Goal: Ask a question

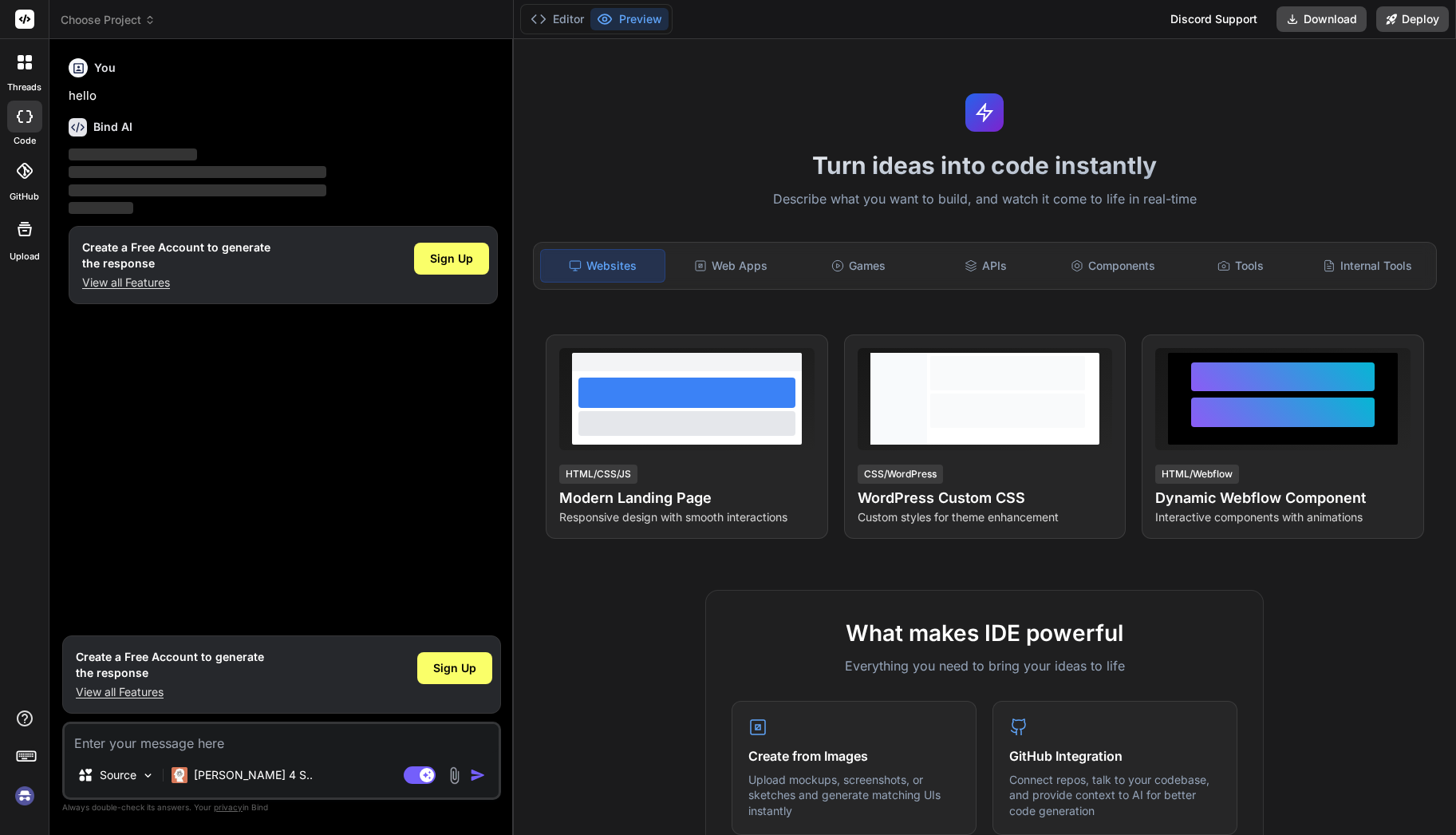
click at [130, 749] on textarea at bounding box center [281, 738] width 434 height 29
type textarea "x"
type textarea "c"
type textarea "x"
type textarea "ca"
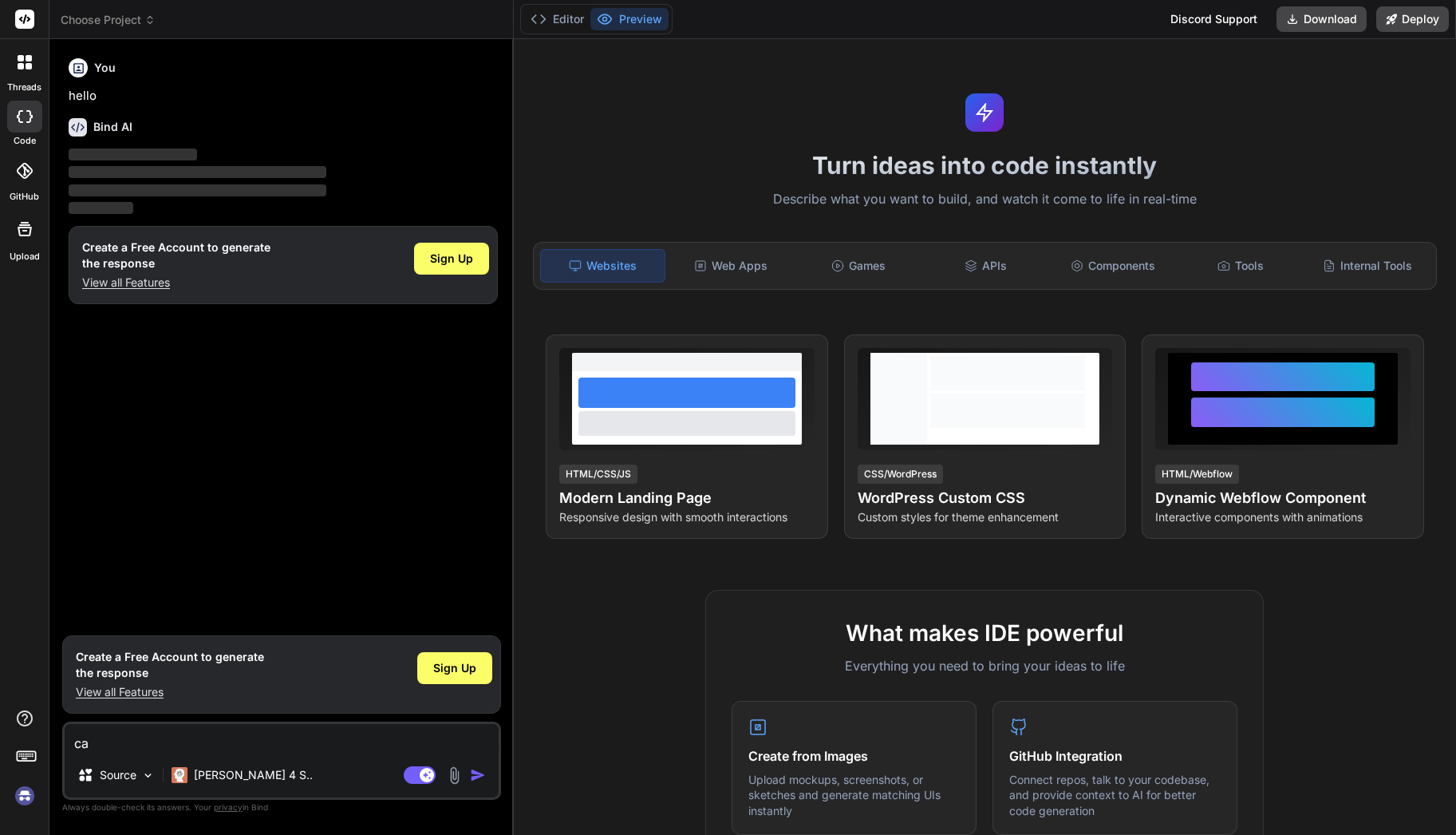
type textarea "x"
type textarea "can"
type textarea "x"
type textarea "can"
type textarea "x"
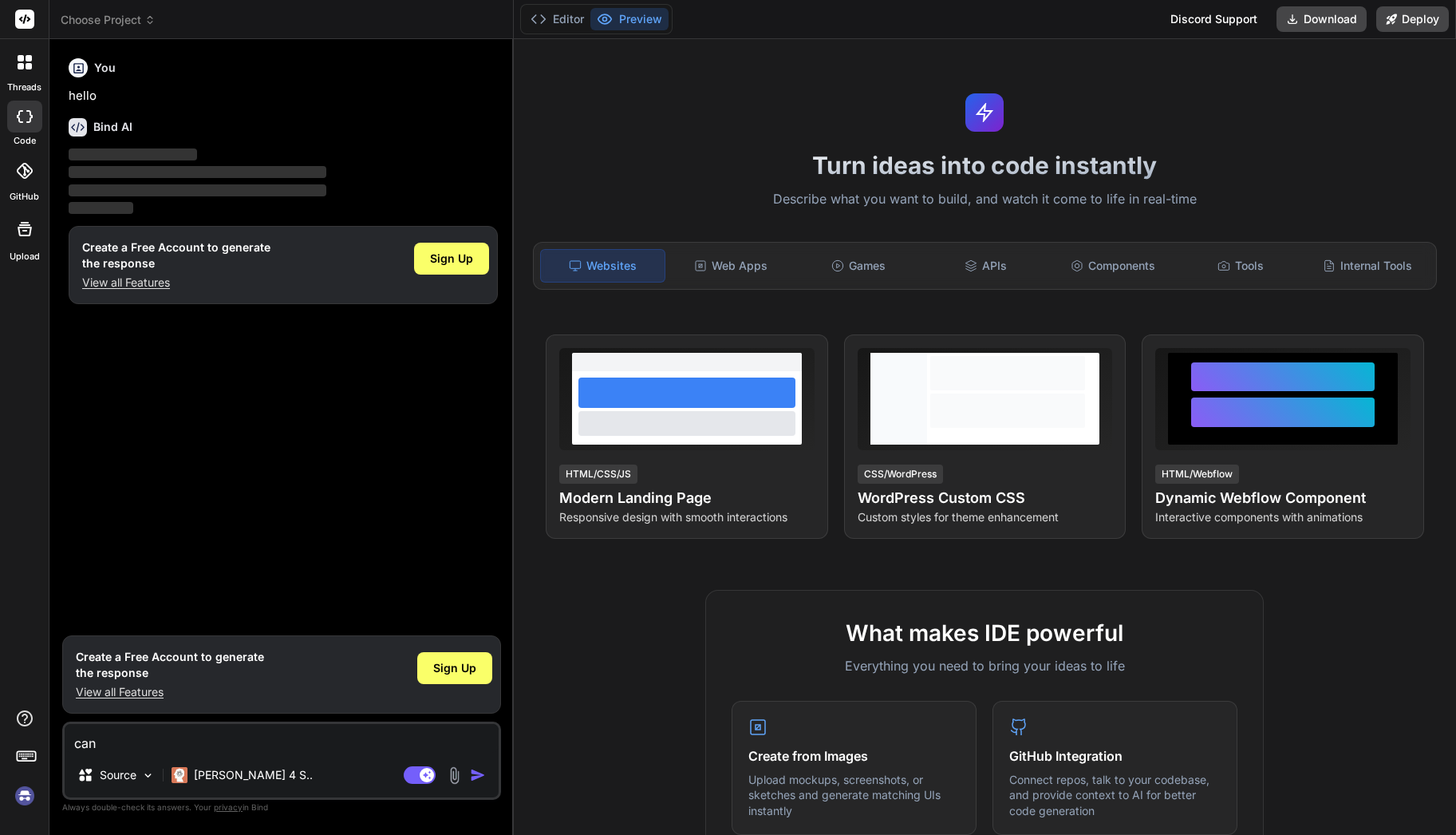
type textarea "can y"
type textarea "x"
type textarea "can yo"
type textarea "x"
type textarea "can you"
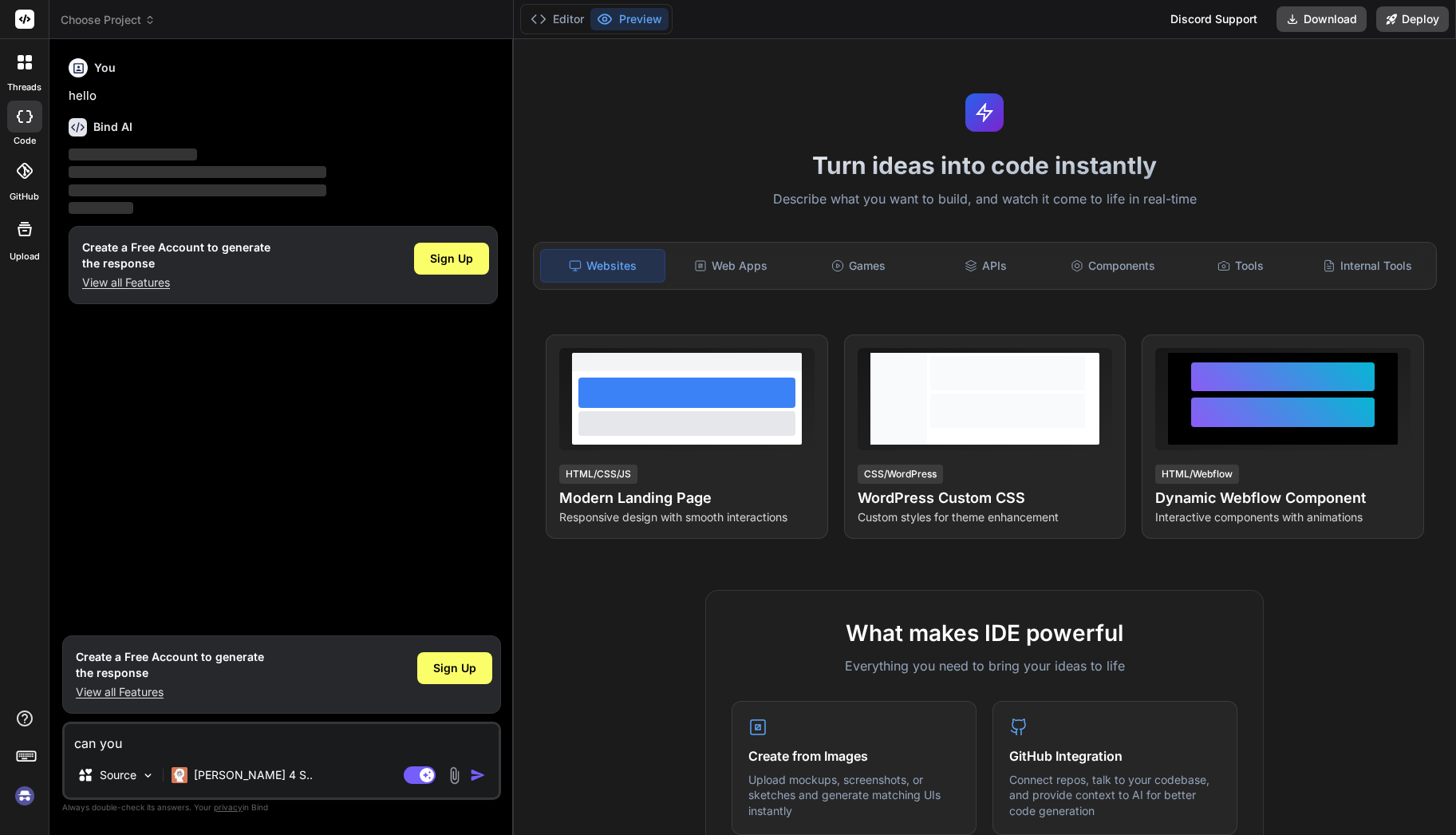
type textarea "x"
type textarea "can you"
type textarea "x"
type textarea "can you ge"
type textarea "x"
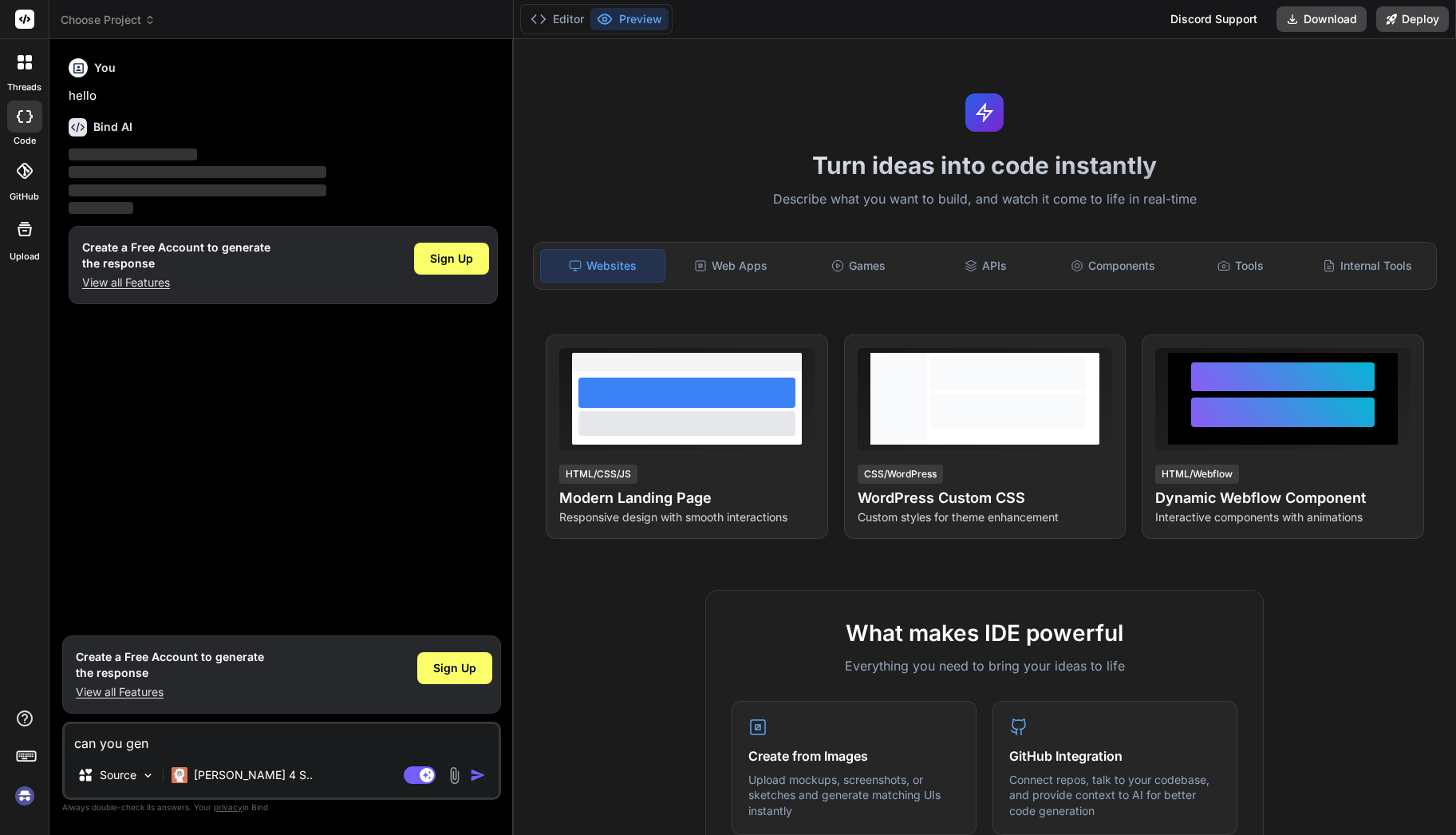
type textarea "can you gene"
type textarea "x"
type textarea "can you gener"
type textarea "x"
type textarea "can you genera"
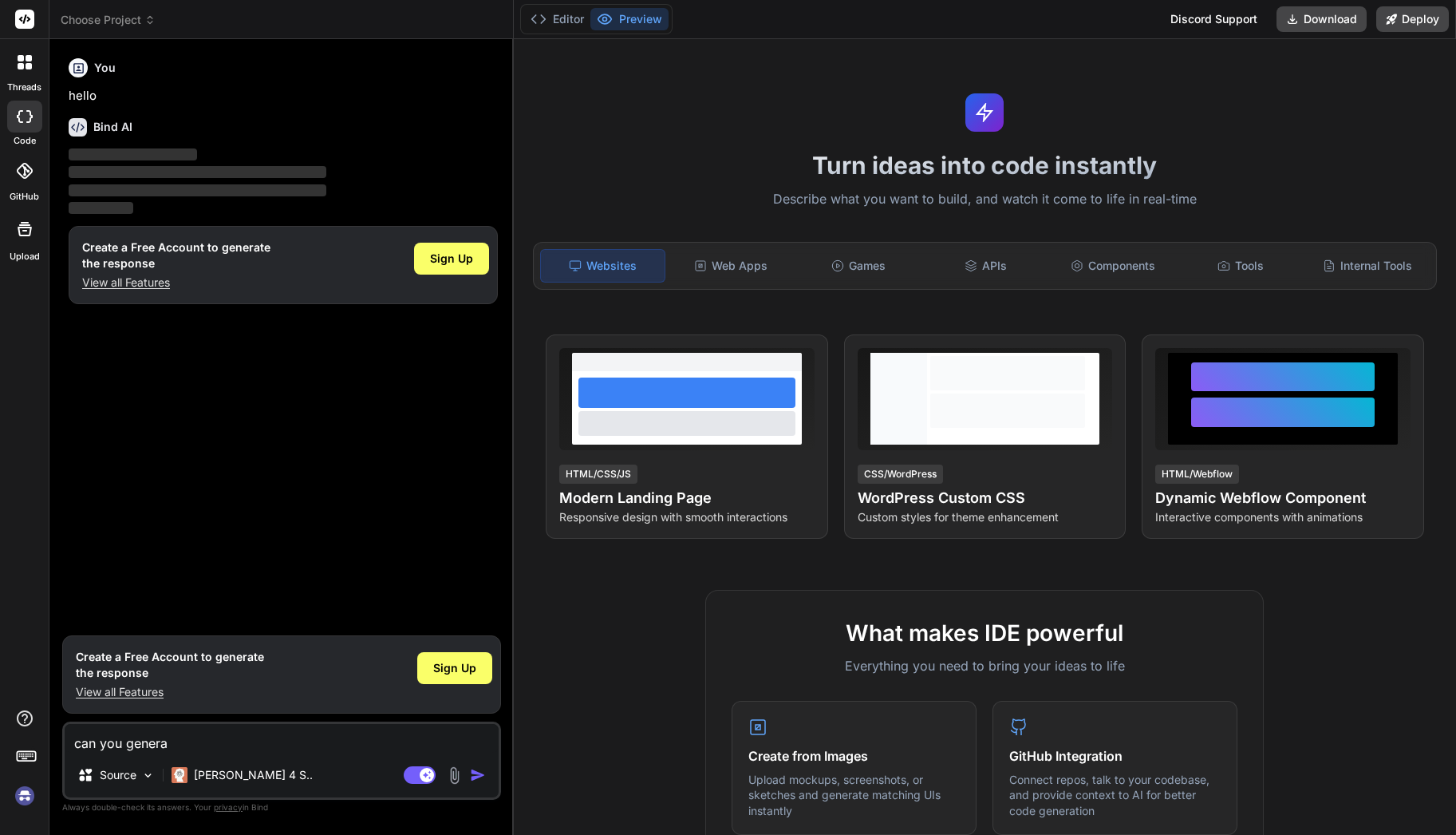
type textarea "x"
type textarea "can you generat"
type textarea "x"
type textarea "can you generate"
type textarea "x"
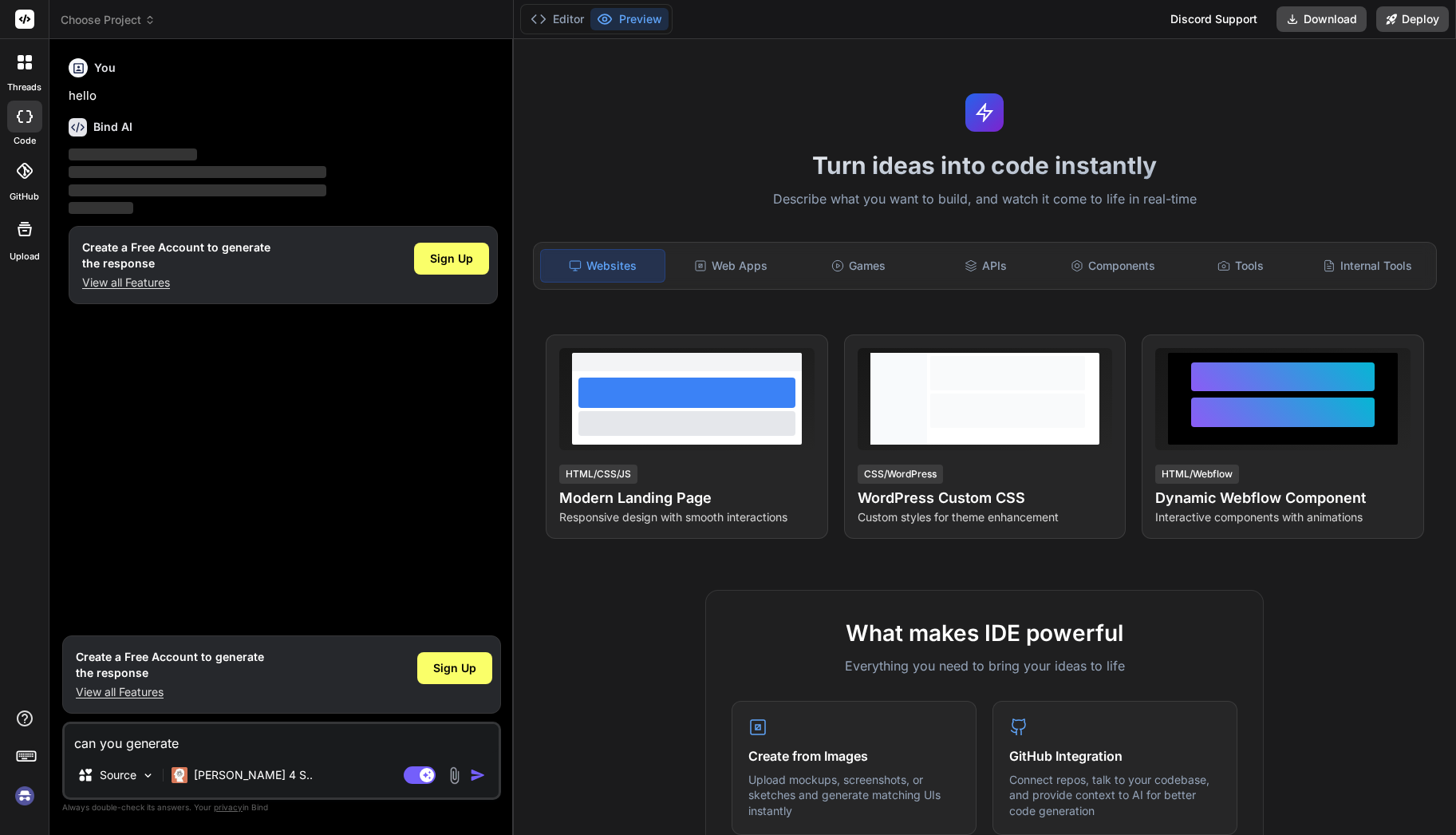
type textarea "can you generate"
type textarea "x"
type textarea "can you generate a"
type textarea "x"
type textarea "can you generate a c"
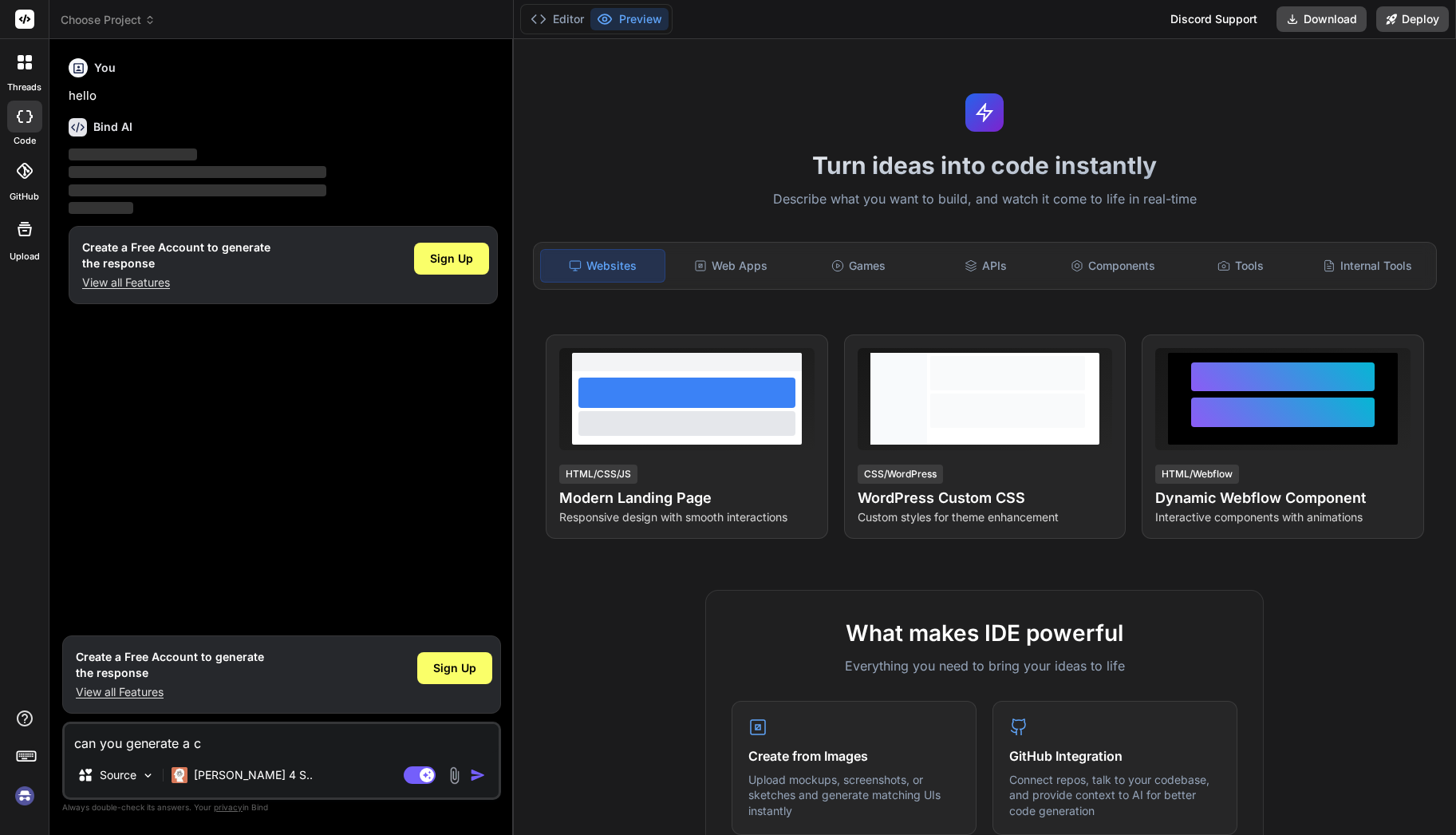
type textarea "x"
type textarea "can you generate a co"
type textarea "x"
type textarea "can you generate a com"
type textarea "x"
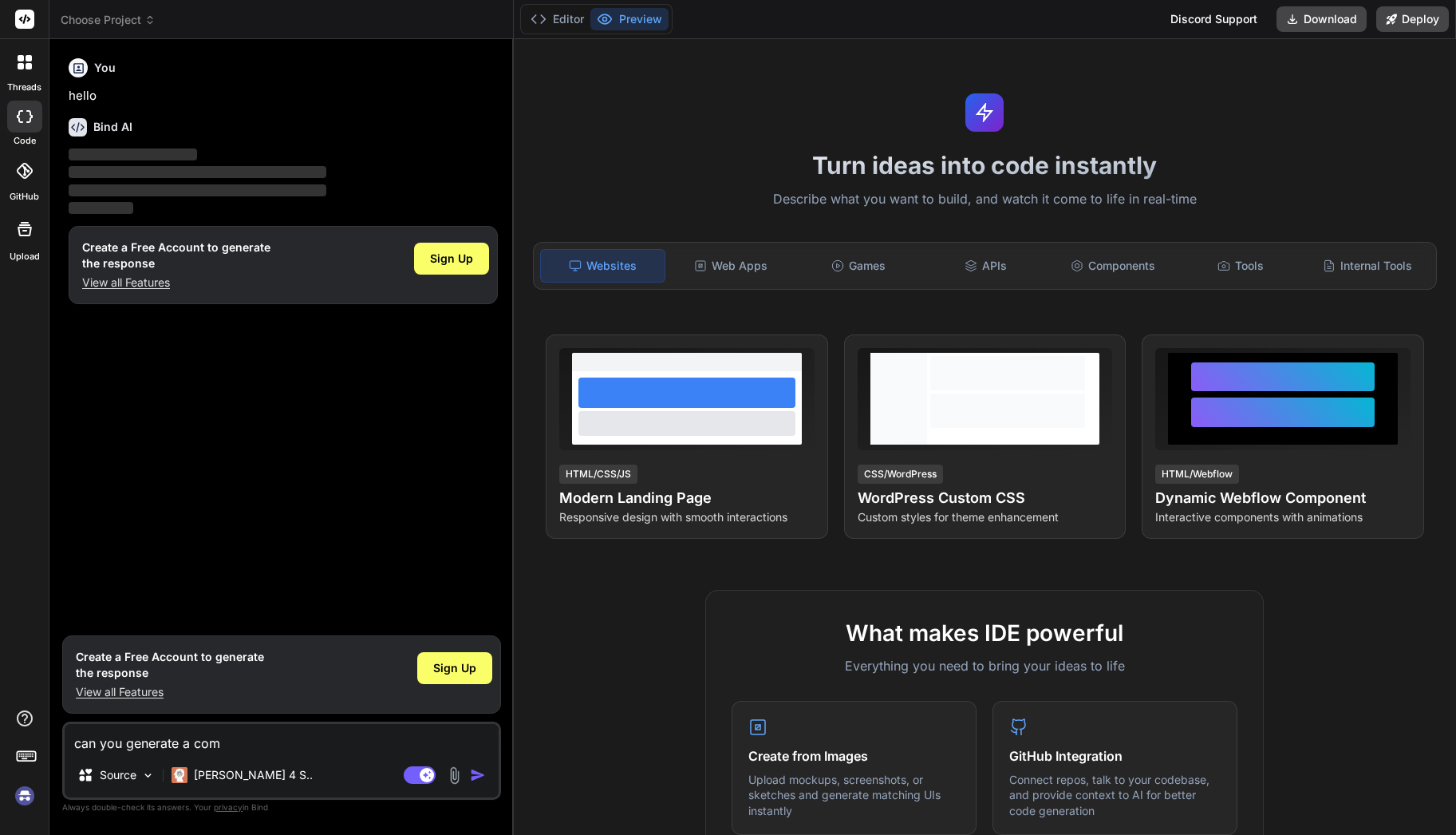
type textarea "can you generate a comm"
type textarea "x"
type textarea "can you generate a commu"
type textarea "x"
type textarea "can you generate a commun"
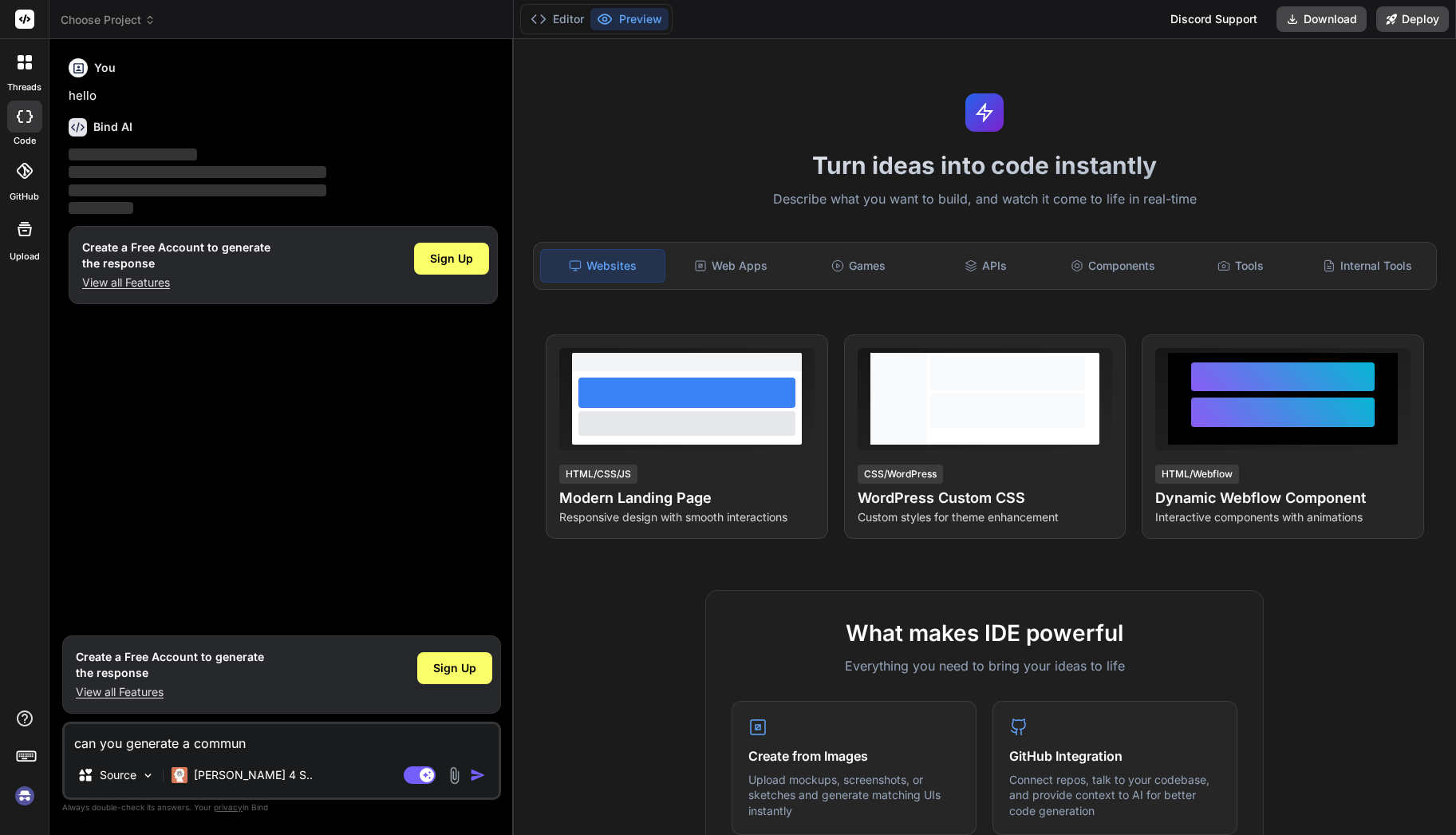
type textarea "x"
type textarea "can you generate a communi"
type textarea "x"
type textarea "can you generate a community"
type textarea "x"
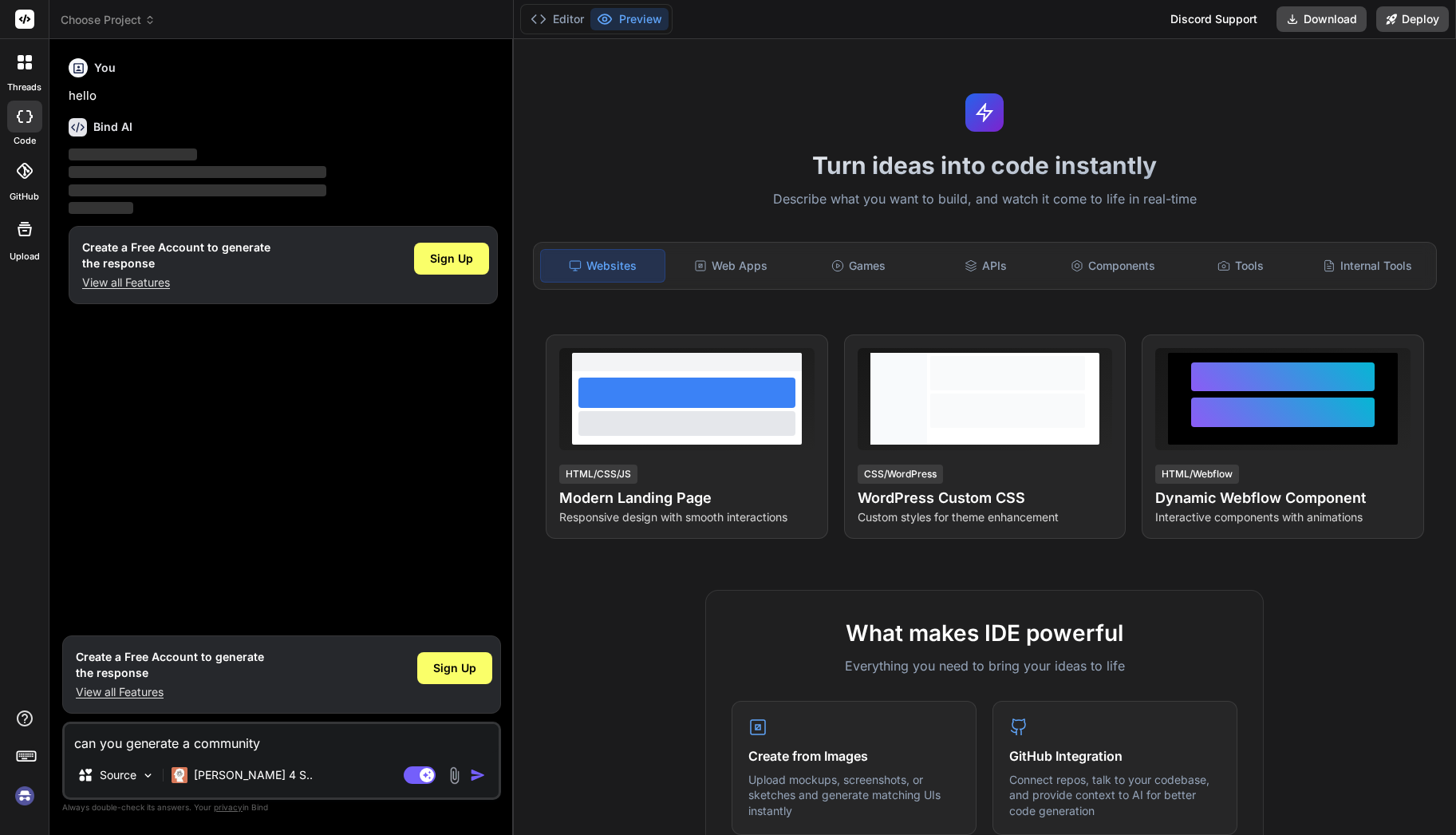
type textarea "can you generate a community"
type textarea "x"
type textarea "can you generate a community w"
type textarea "x"
type textarea "can you generate a community we"
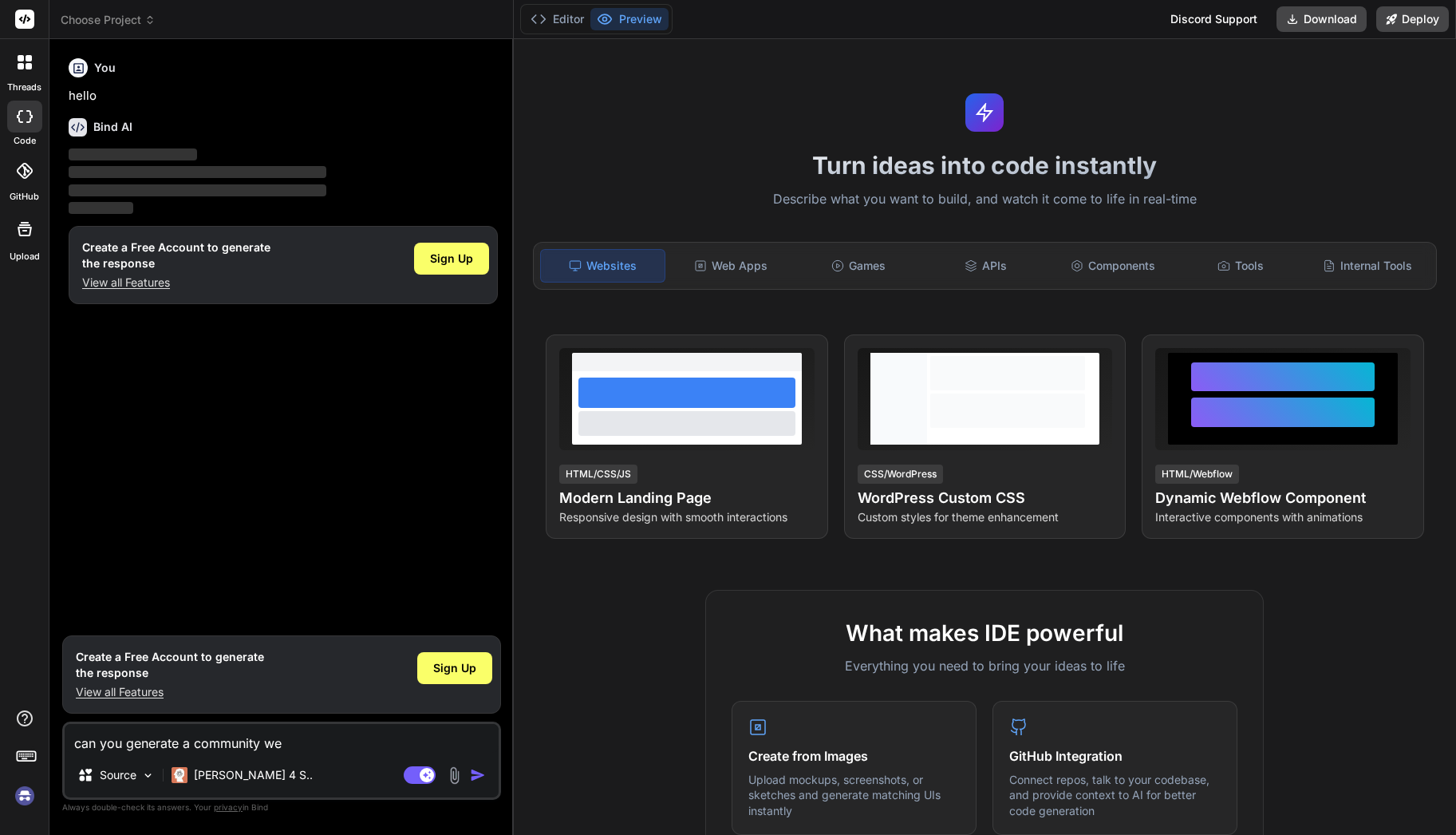
type textarea "x"
type textarea "can you generate a community web"
type textarea "x"
type textarea "can you generate a community webs"
type textarea "x"
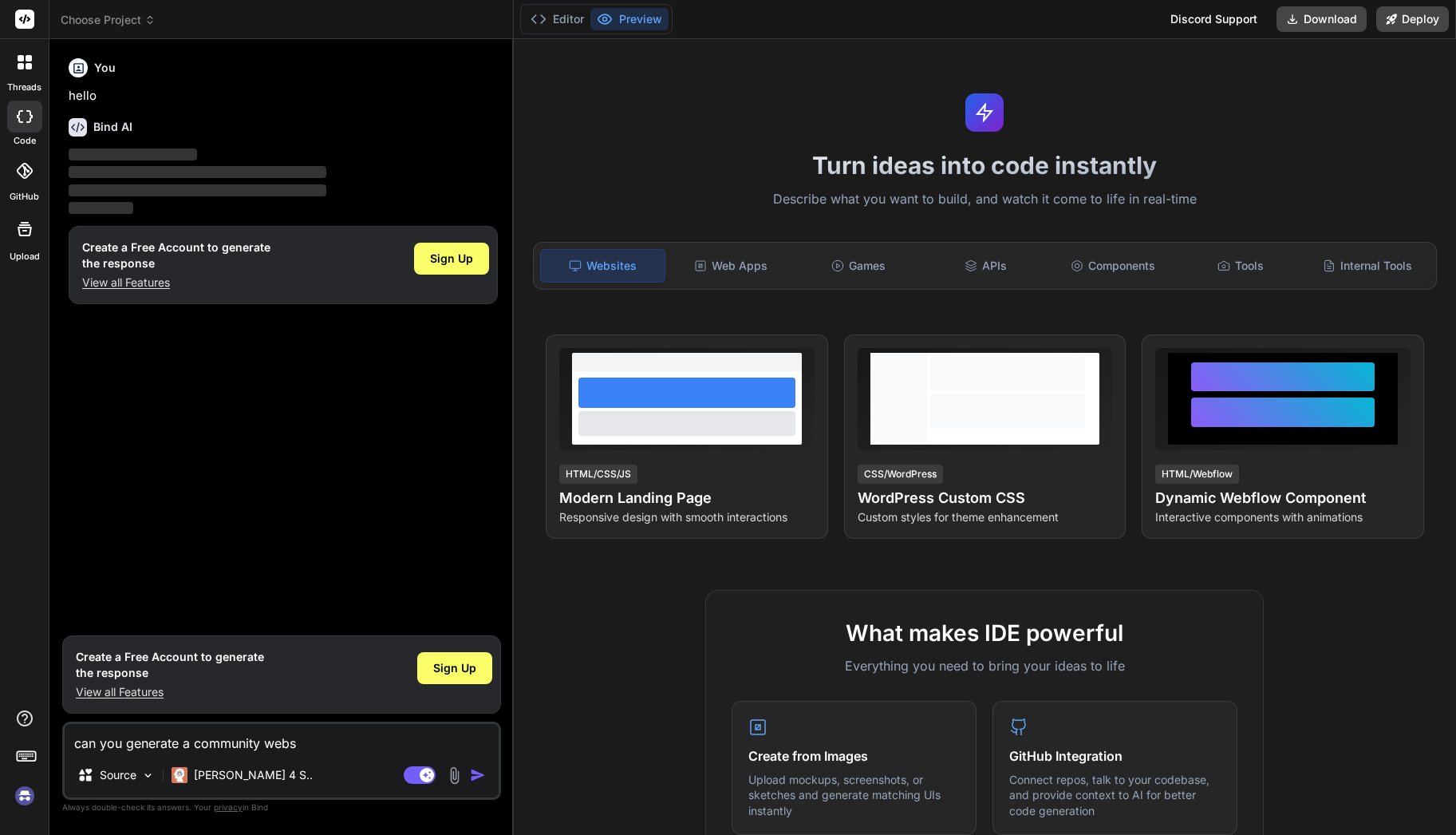
type textarea "can you generate a community websu"
type textarea "x"
type textarea "can you generate a community webs"
type textarea "x"
type textarea "can you generate a community websi"
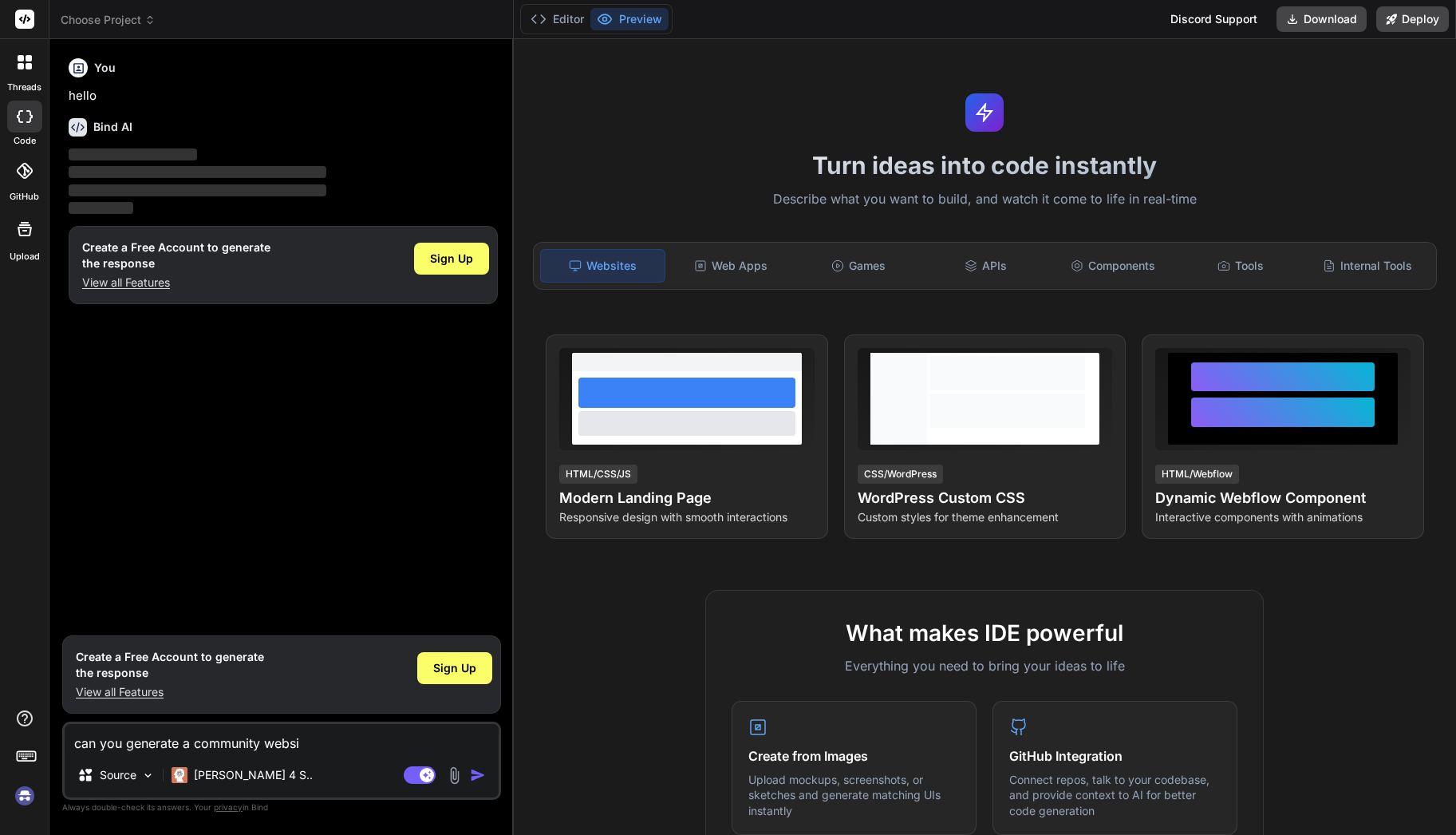
type textarea "x"
type textarea "can you generate a community websit"
type textarea "x"
type textarea "can you generate a community website"
type textarea "x"
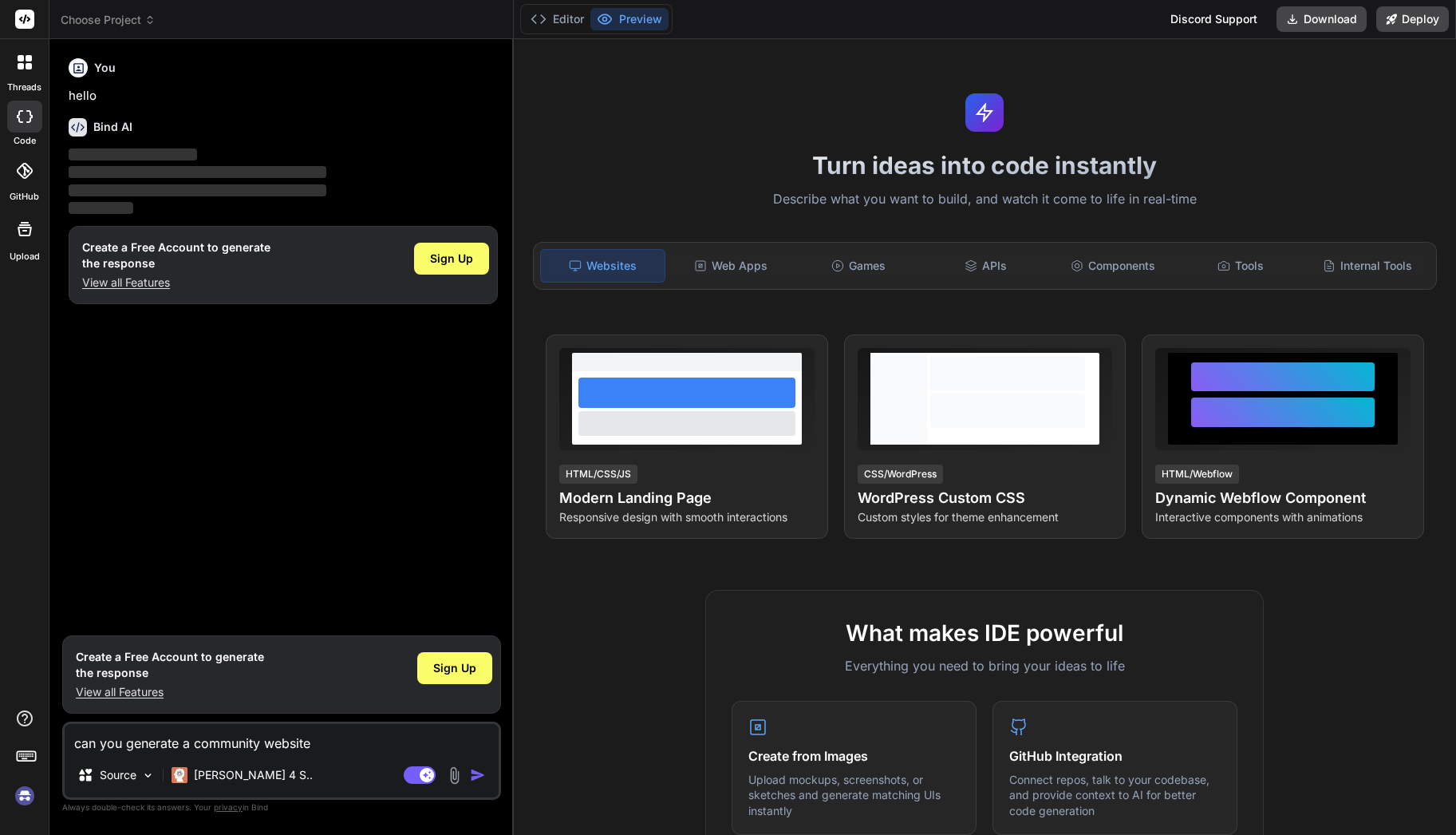
type textarea "can you generate a community website"
type textarea "x"
type textarea "can you generate a community website l"
type textarea "x"
type textarea "can you generate a community website li"
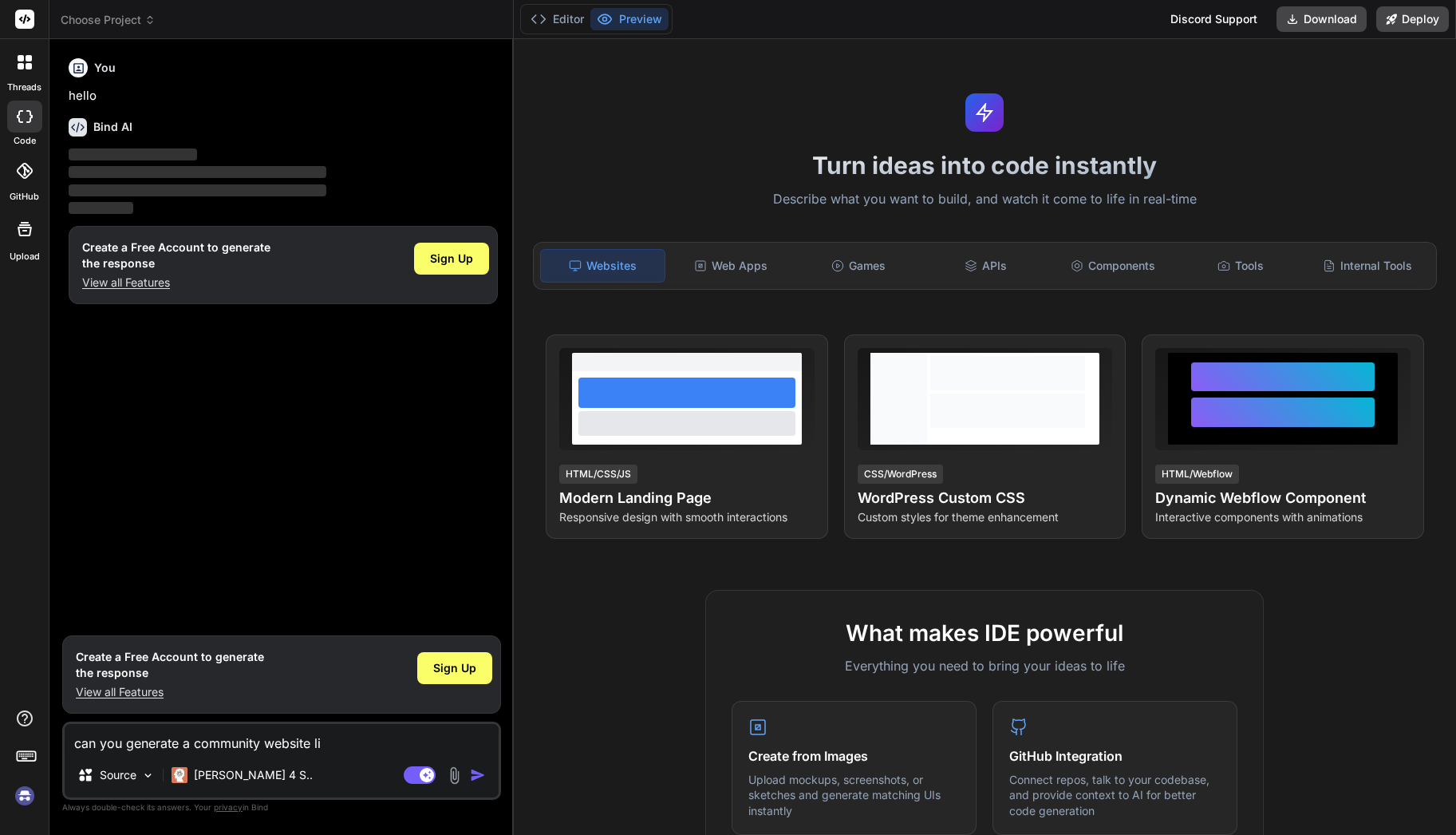
type textarea "x"
type textarea "can you generate a community website lik"
type textarea "x"
type textarea "can you generate a community website like"
type textarea "x"
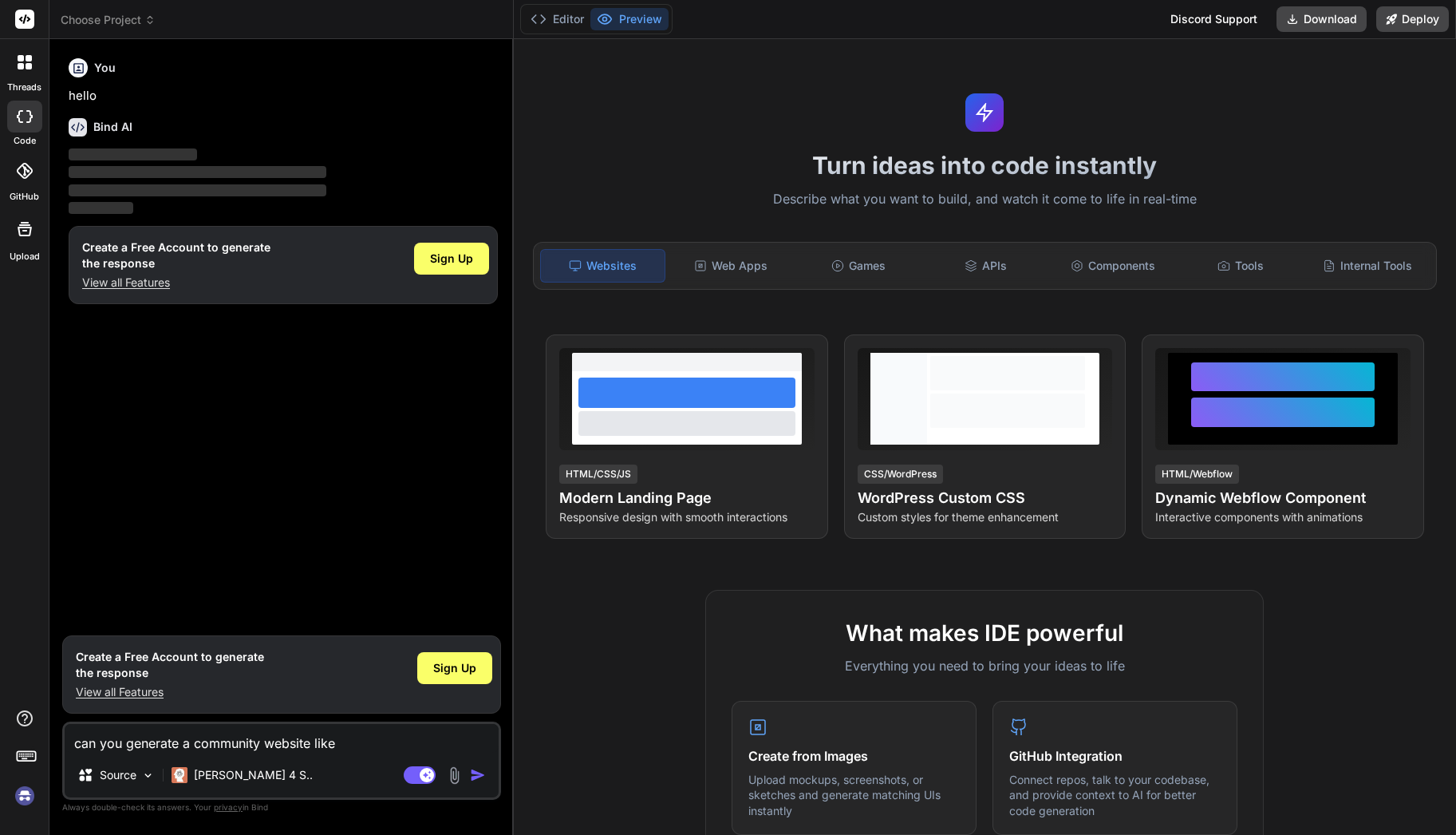
type textarea "can you generate a community website like"
type textarea "x"
type textarea "can you generate a community website like b"
type textarea "x"
type textarea "can you generate a community website like bu"
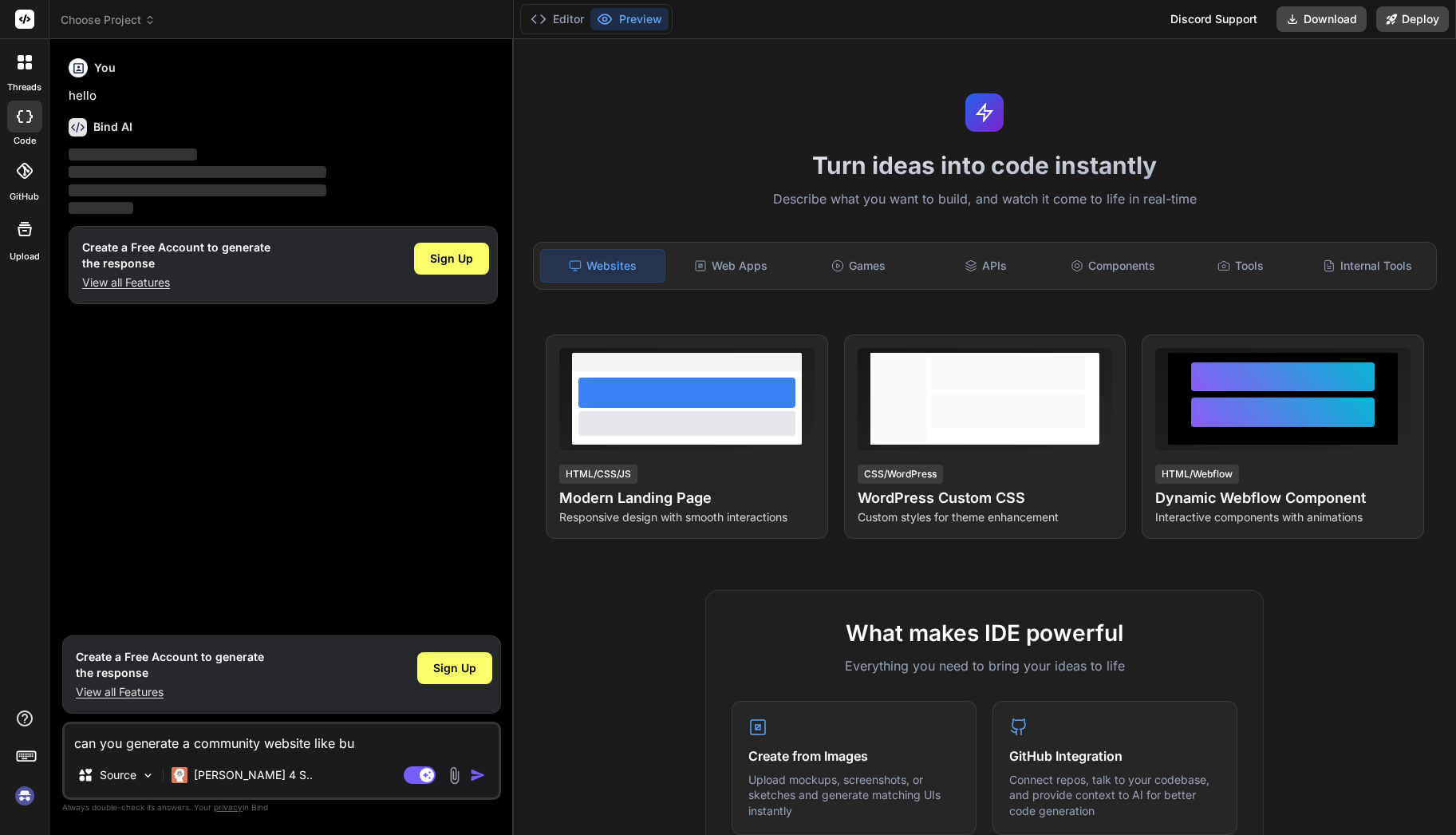
type textarea "x"
type textarea "can you generate a community website like bud"
type textarea "x"
type textarea "can you generate a community website like buddy"
type textarea "x"
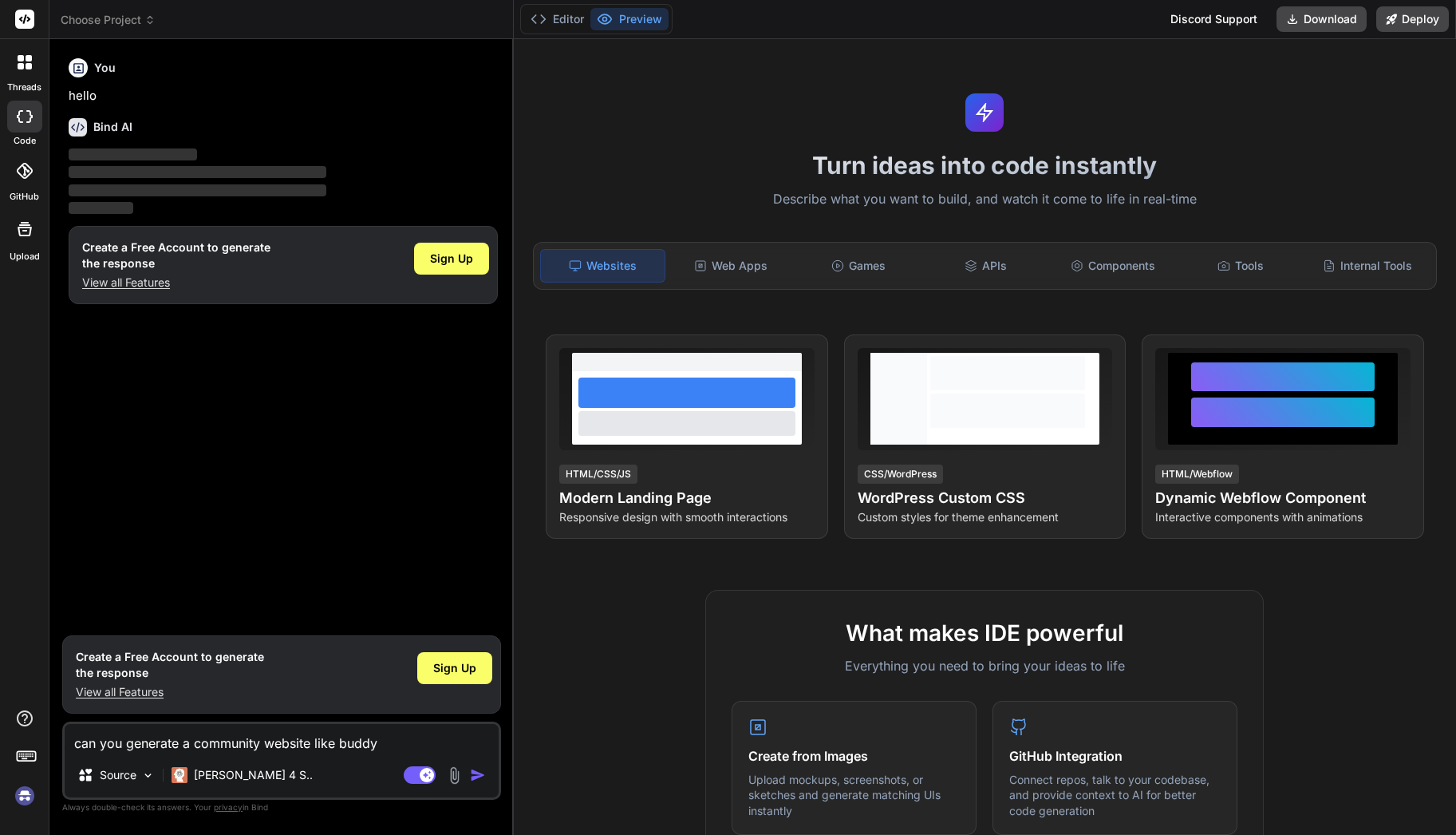
type textarea "can you generate a community website like buddyb"
type textarea "x"
type textarea "can you generate a community website like buddybo"
type textarea "x"
type textarea "can you generate a community website like buddybos"
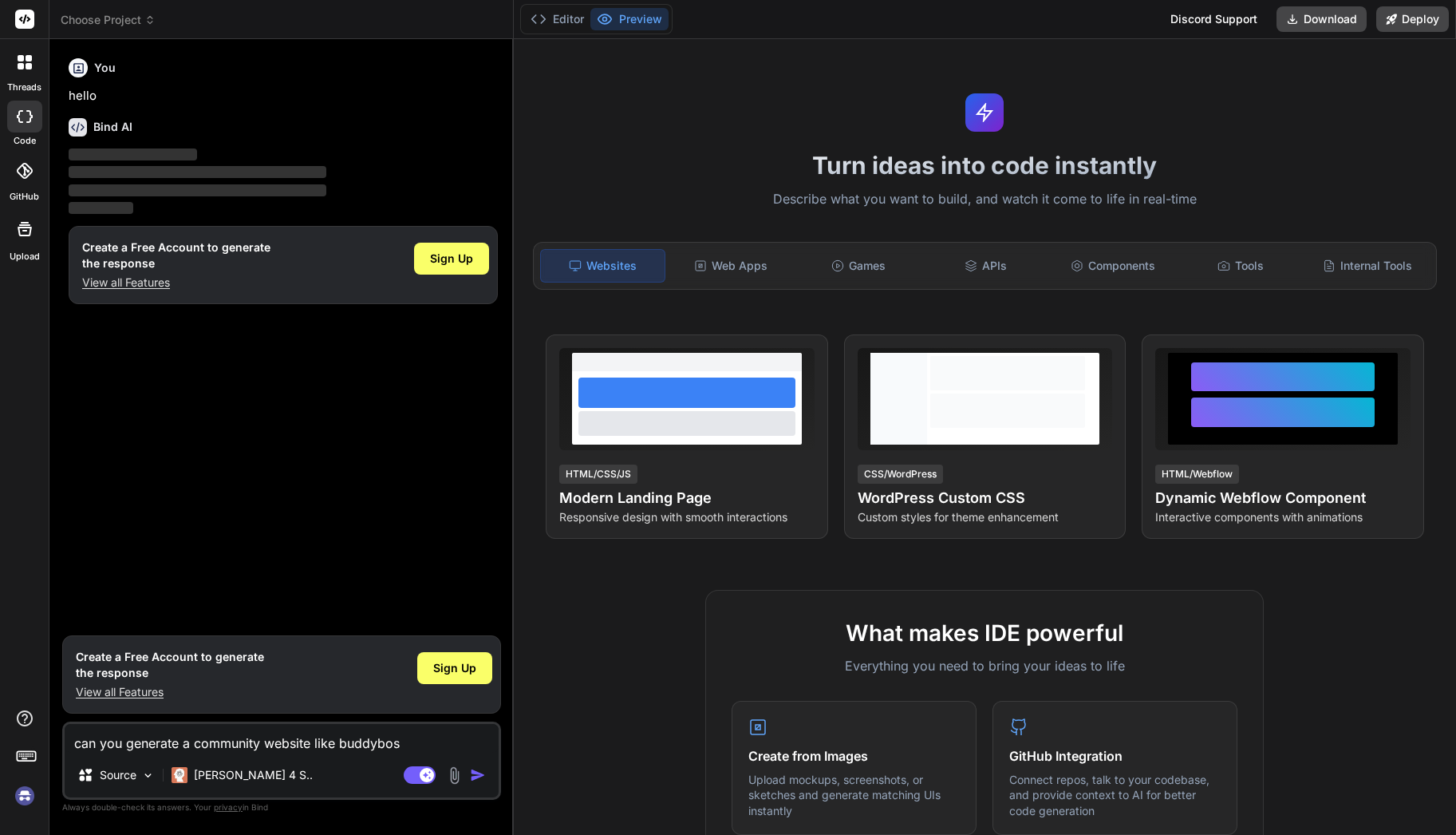
type textarea "x"
type textarea "can you generate a community website like buddyboss"
type textarea "x"
type textarea "can you generate a community website like buddyboss f"
type textarea "x"
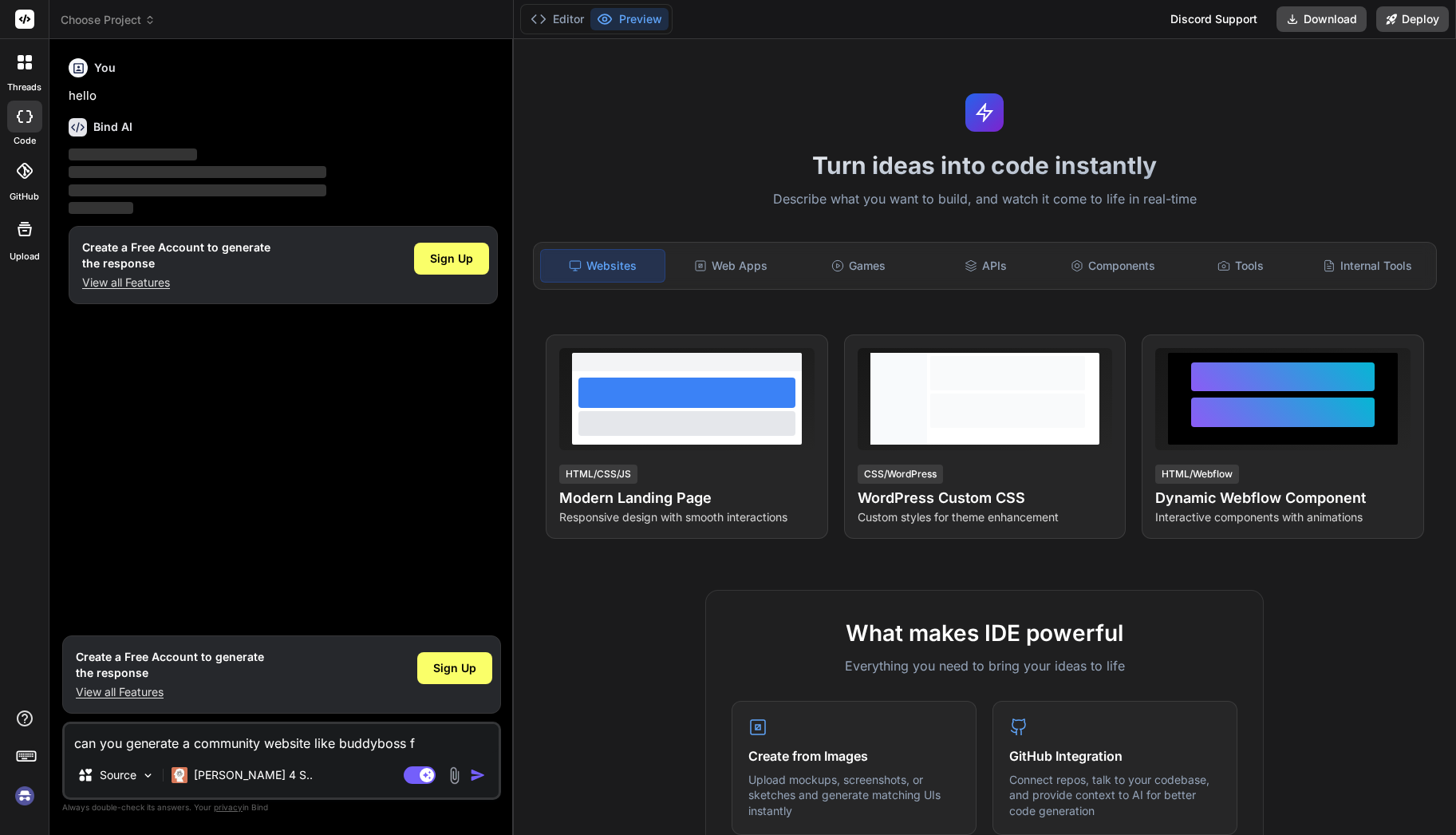
type textarea "can you generate a community website like buddyboss fo"
type textarea "x"
type textarea "can you generate a community website like buddyboss for"
type textarea "x"
type textarea "can you generate a community website like buddyboss for"
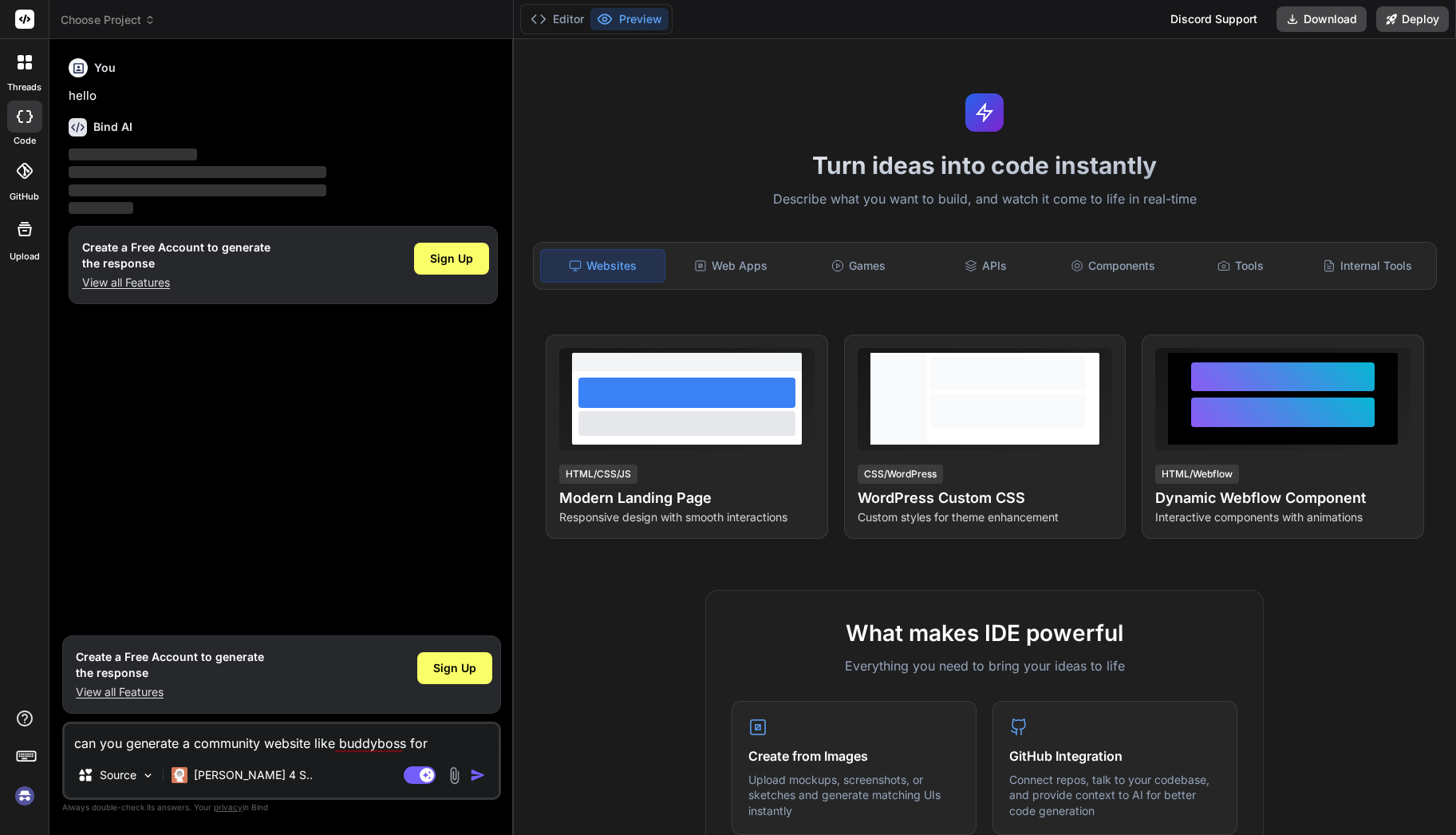
type textarea "x"
type textarea "can you generate a community website like buddyboss for s"
type textarea "x"
type textarea "can you generate a community website like buddyboss for si"
type textarea "x"
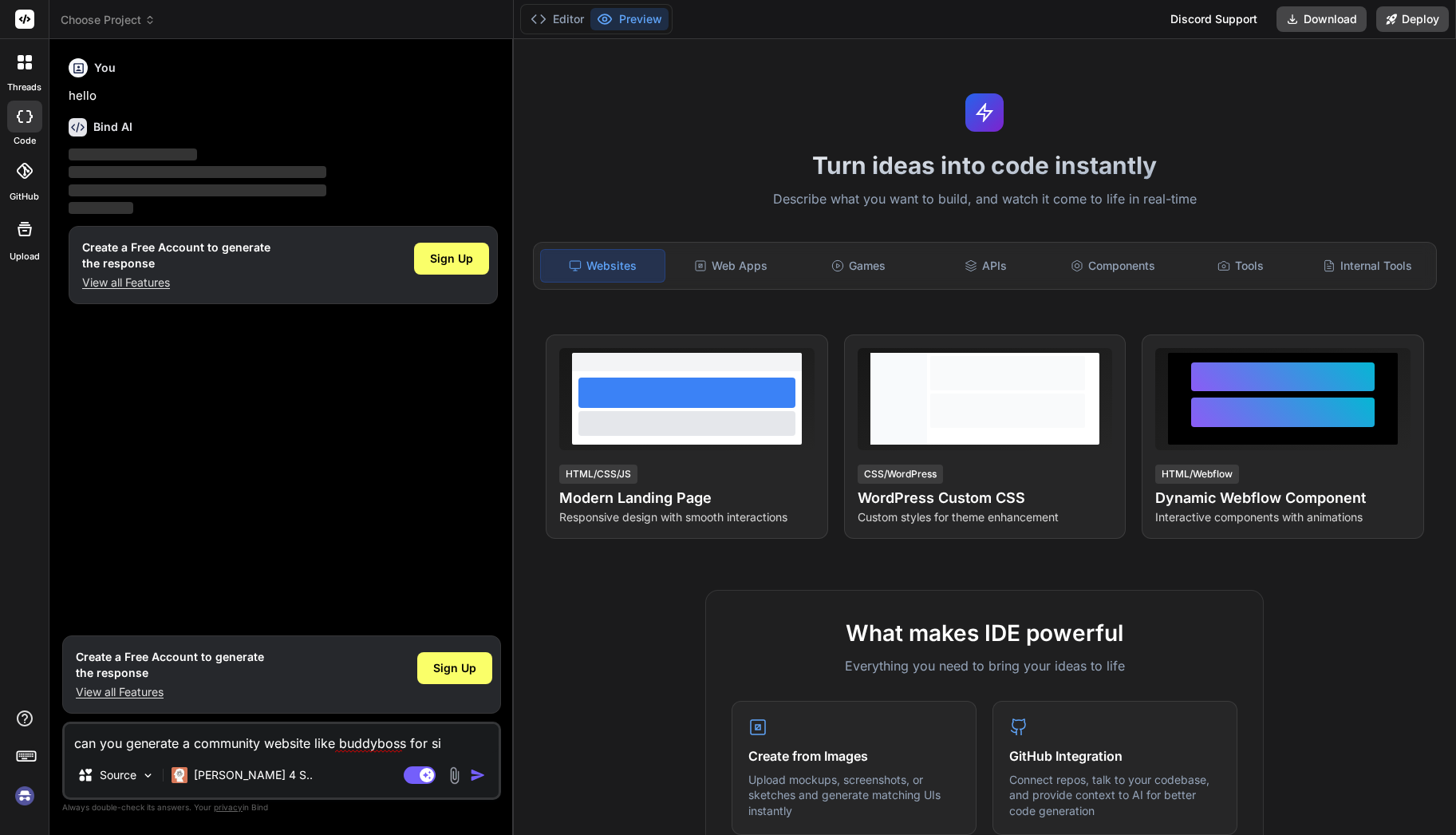
type textarea "can you generate a community website like buddyboss for sin"
type textarea "x"
type textarea "can you generate a community website like buddyboss for sing"
type textarea "x"
type textarea "can you generate a community website like buddyboss for singe"
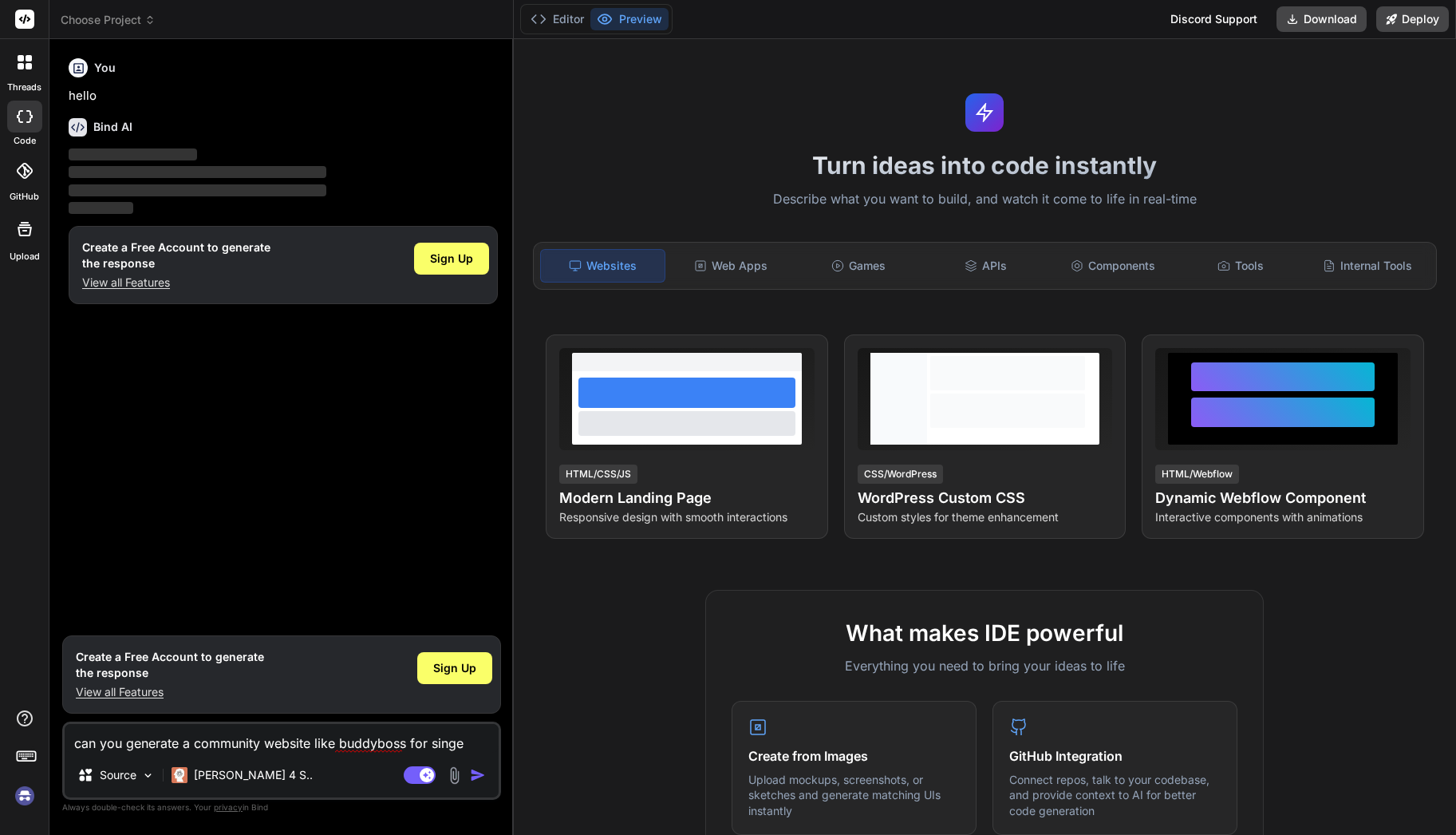
type textarea "x"
type textarea "can you generate a community website like buddyboss for singer"
type textarea "x"
type textarea "can you generate a community website like buddyboss for singers"
type textarea "x"
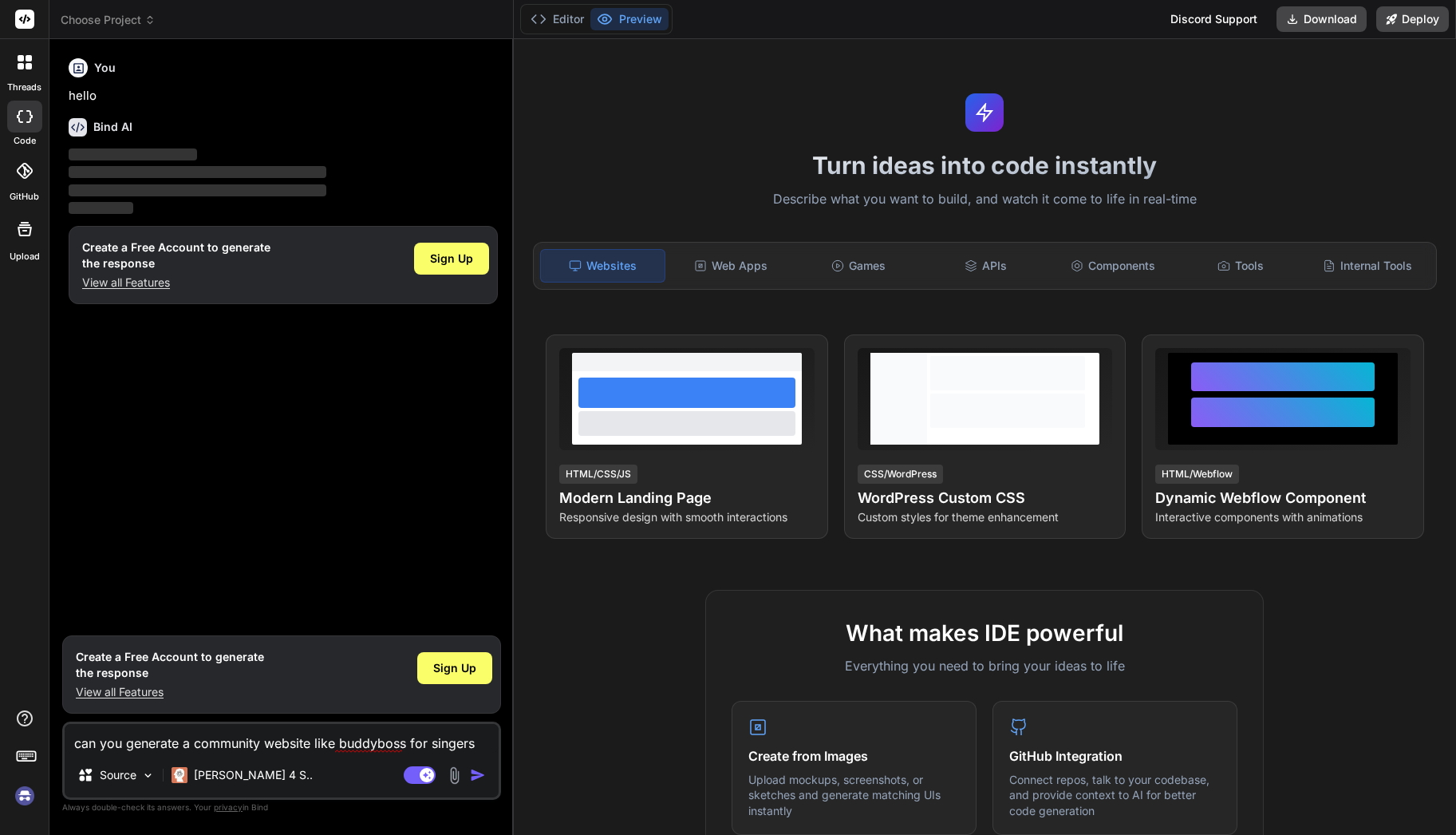
type textarea "can you generate a community website like buddyboss for singers?"
type textarea "x"
type textarea "can you generate a community website like buddyboss for singers?"
type textarea "x"
type textarea "can you generate a community website like buddyboss for singers? I"
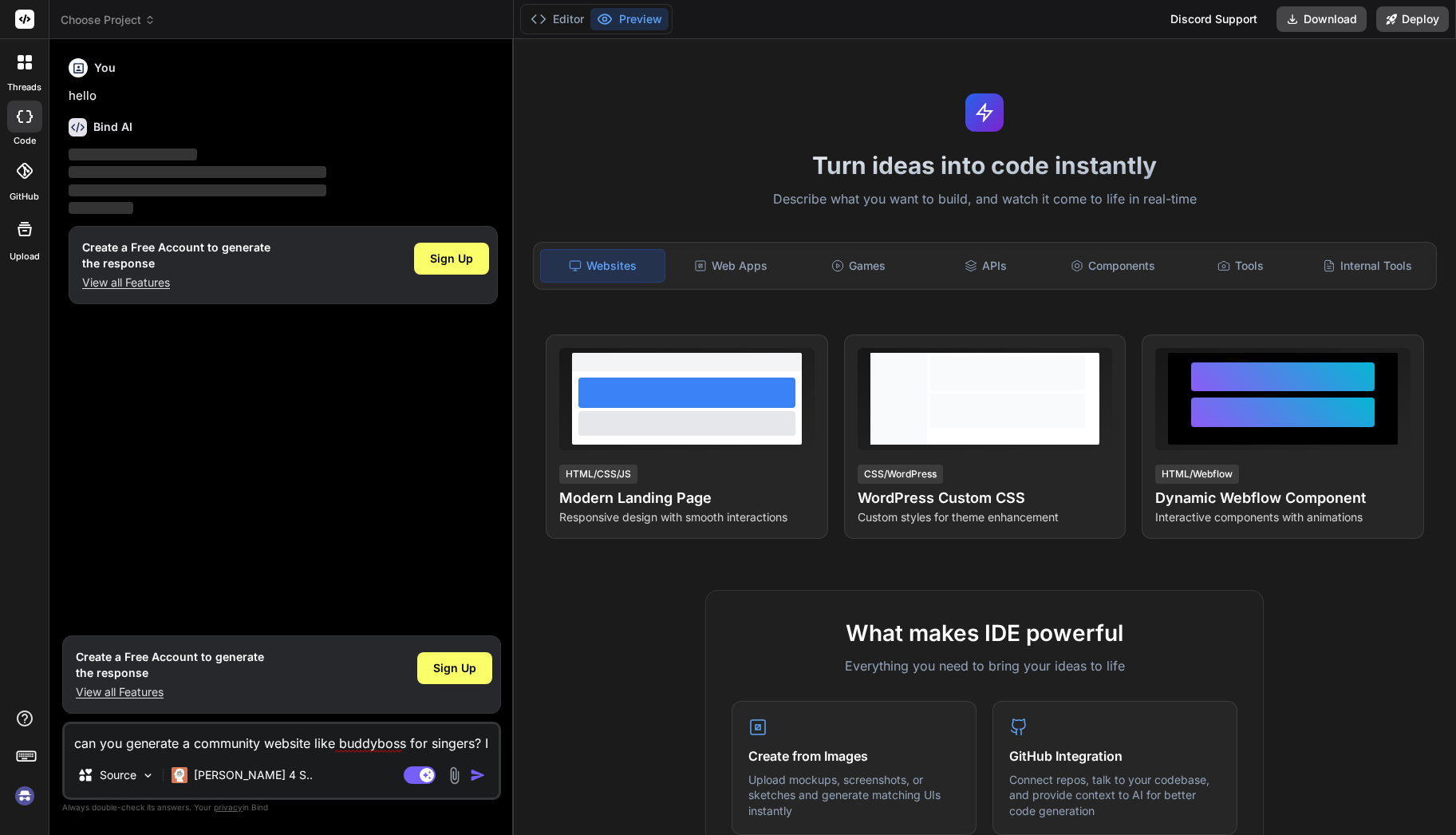
type textarea "x"
type textarea "can you generate a community website like buddyboss for singers? It"
type textarea "x"
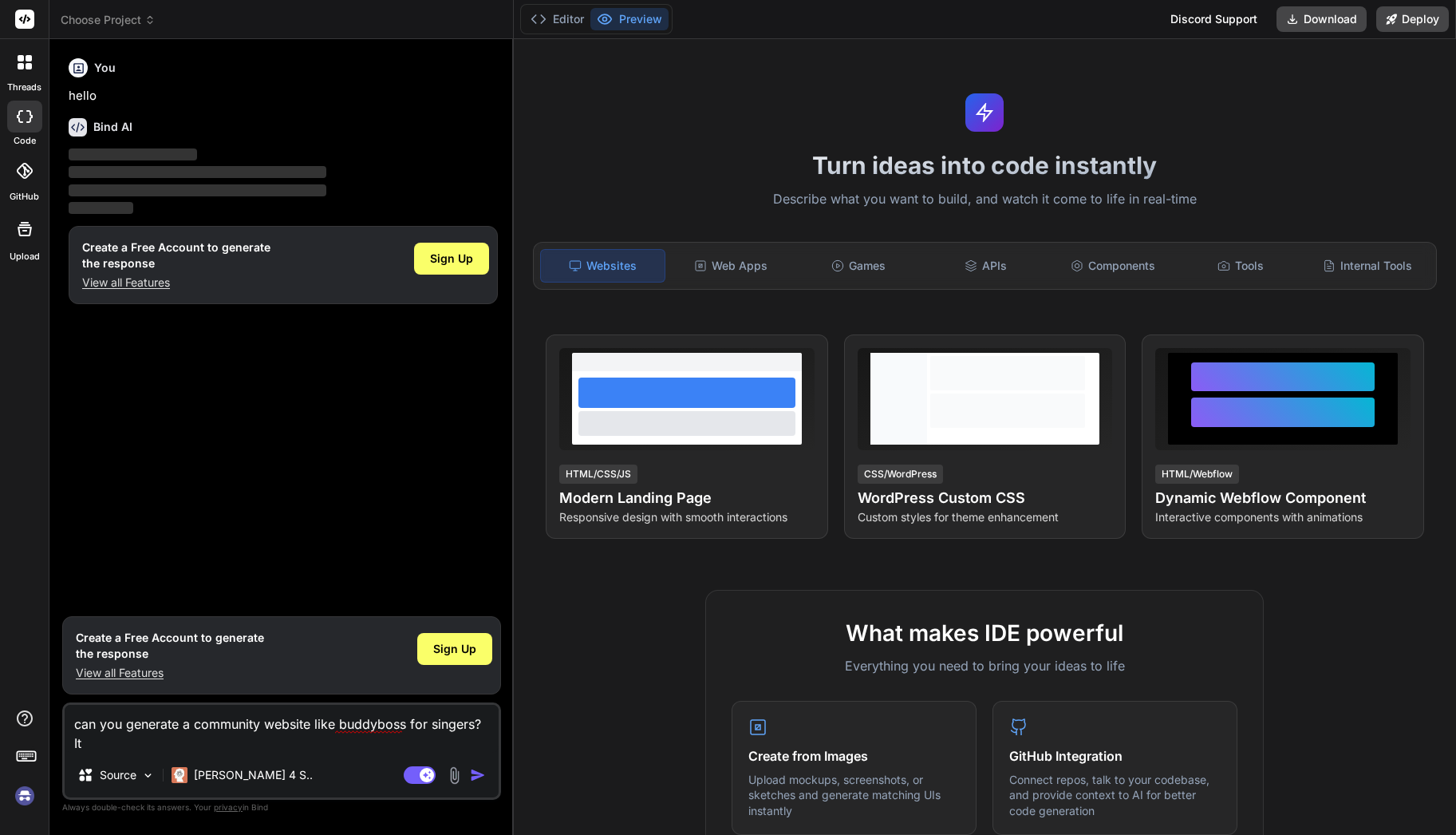
type textarea "can you generate a community website like buddyboss for singers? It n"
type textarea "x"
type textarea "can you generate a community website like buddyboss for singers? It ne"
type textarea "x"
type textarea "can you generate a community website like buddyboss for singers? It nee"
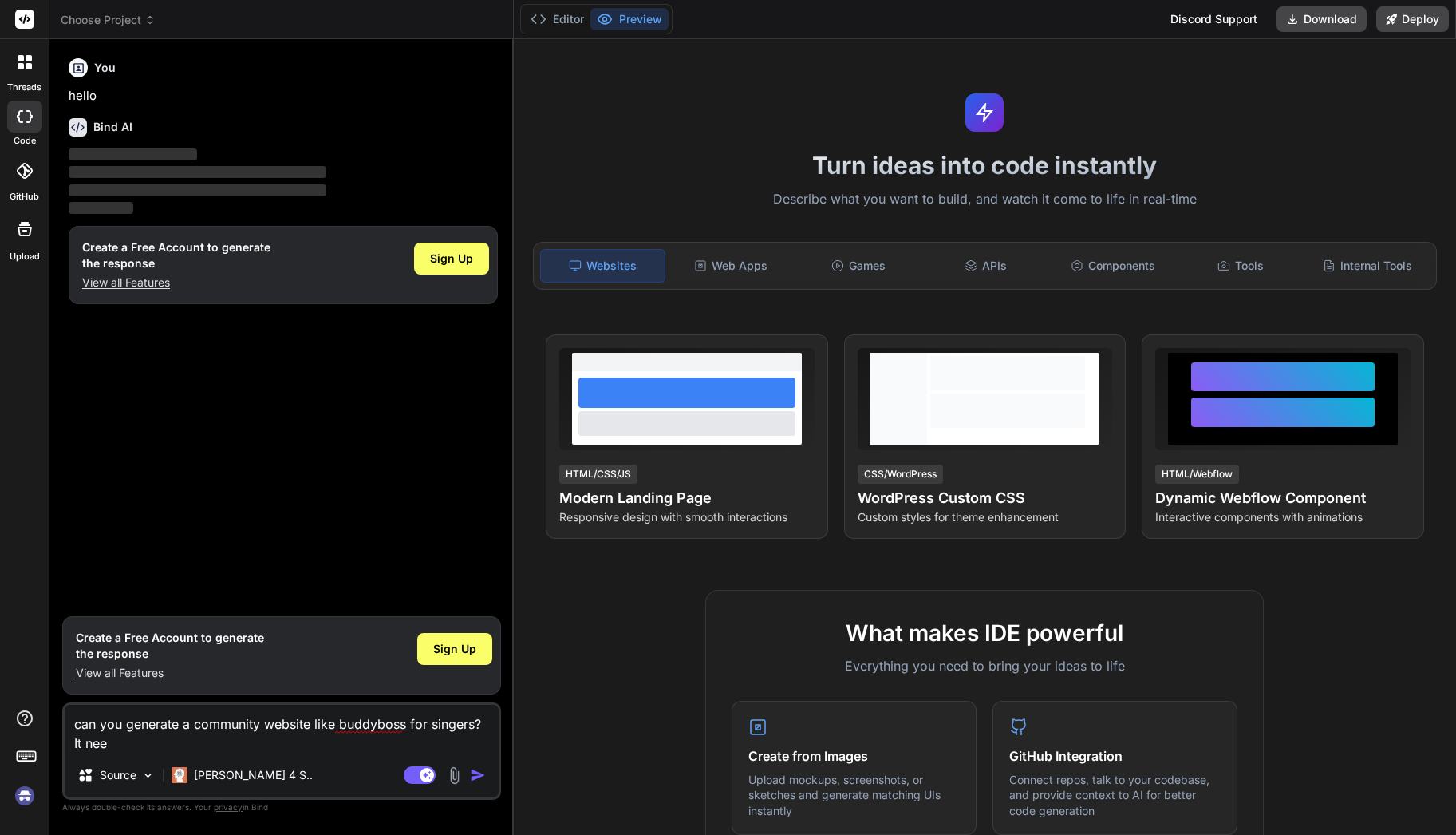
type textarea "x"
type textarea "can you generate a community website like buddyboss for singers? It need"
type textarea "x"
type textarea "can you generate a community website like buddyboss for singers? It needs"
type textarea "x"
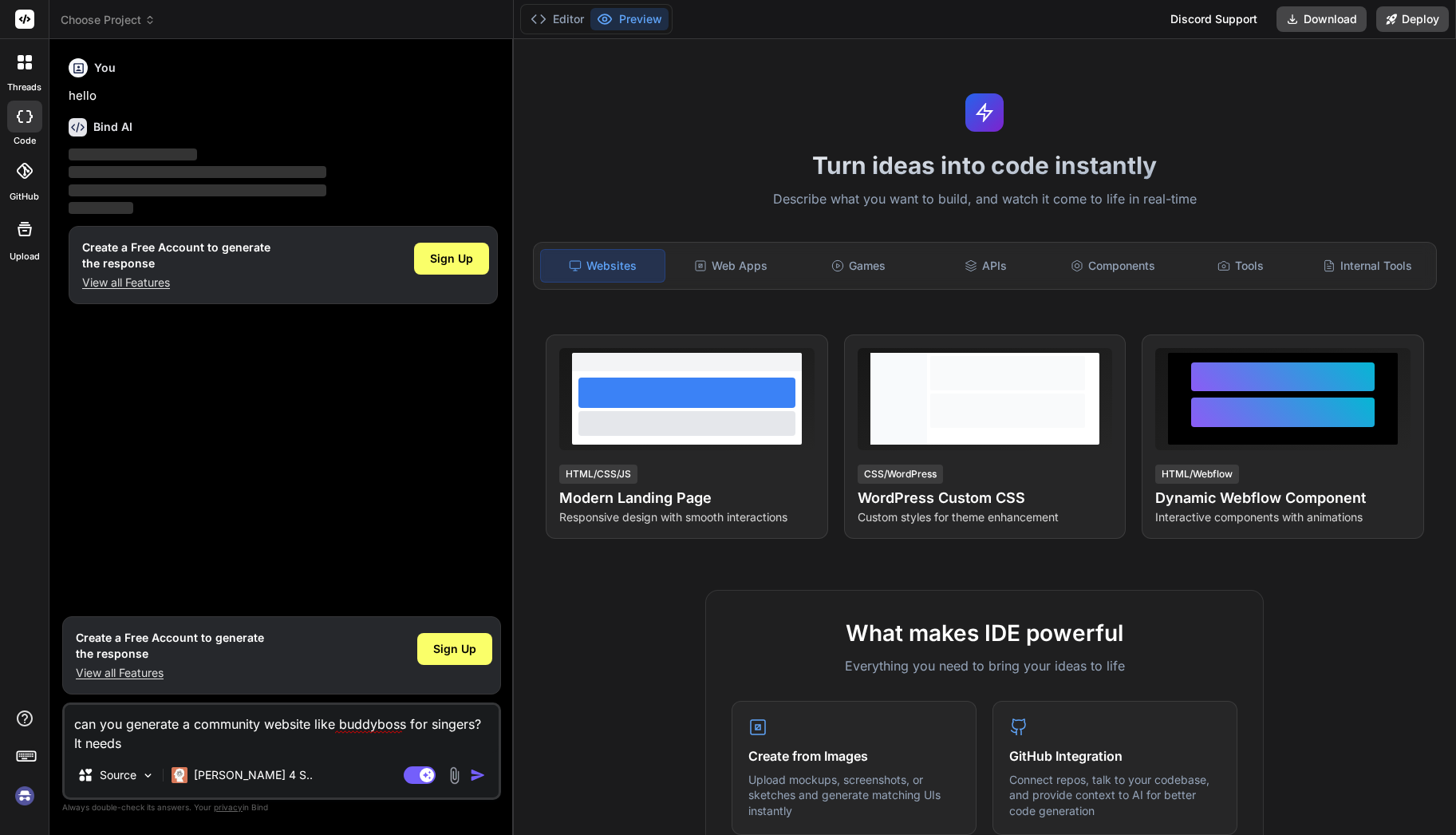
type textarea "can you generate a community website like buddyboss for singers? It needs t"
type textarea "x"
type textarea "can you generate a community website like buddyboss for singers? It needs to"
type textarea "x"
type textarea "can you generate a community website like buddyboss for singers? It needs to"
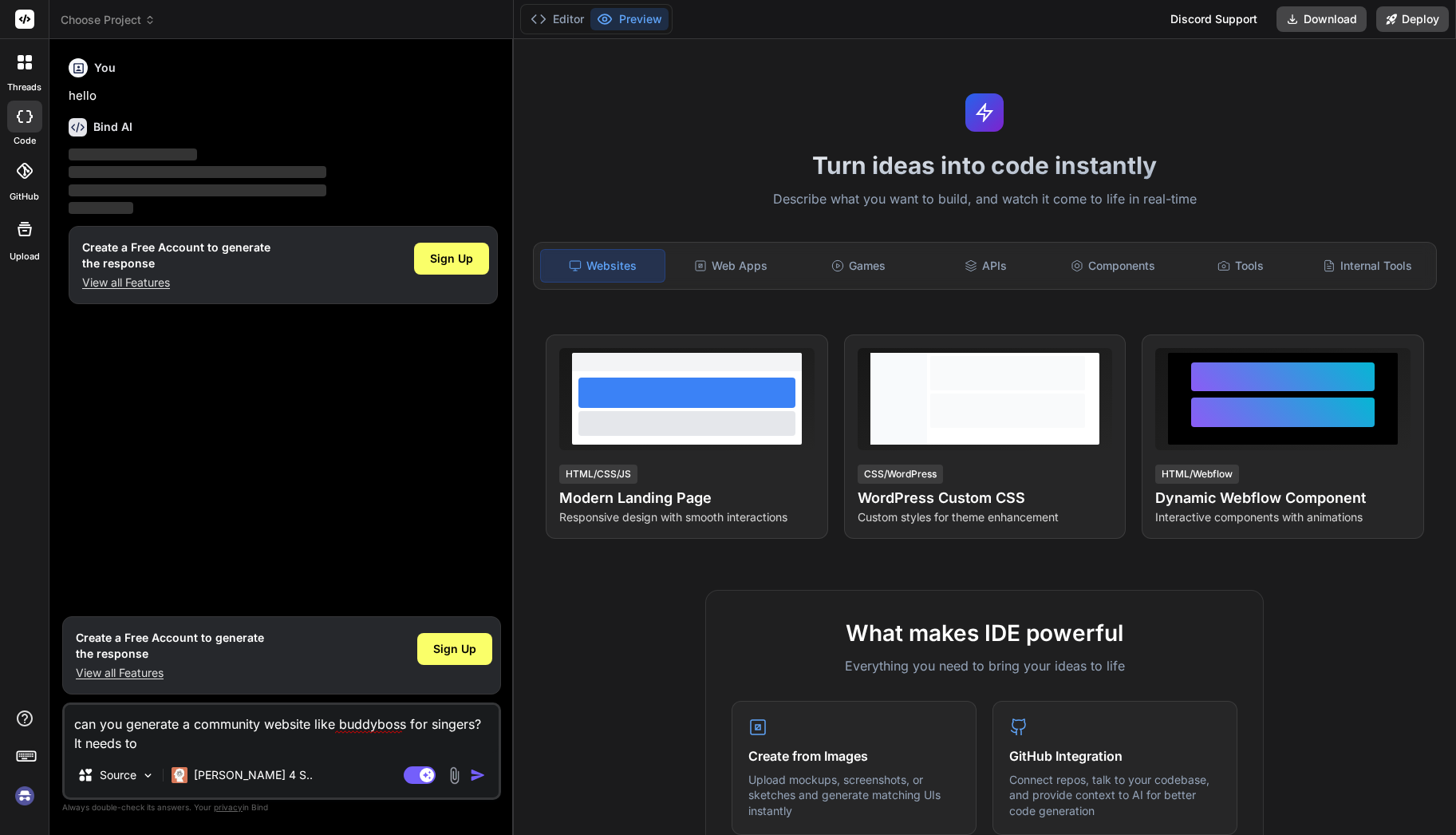
type textarea "x"
type textarea "can you generate a community website like buddyboss for singers? It needs to i"
type textarea "x"
type textarea "can you generate a community website like buddyboss for singers? It needs to in"
type textarea "x"
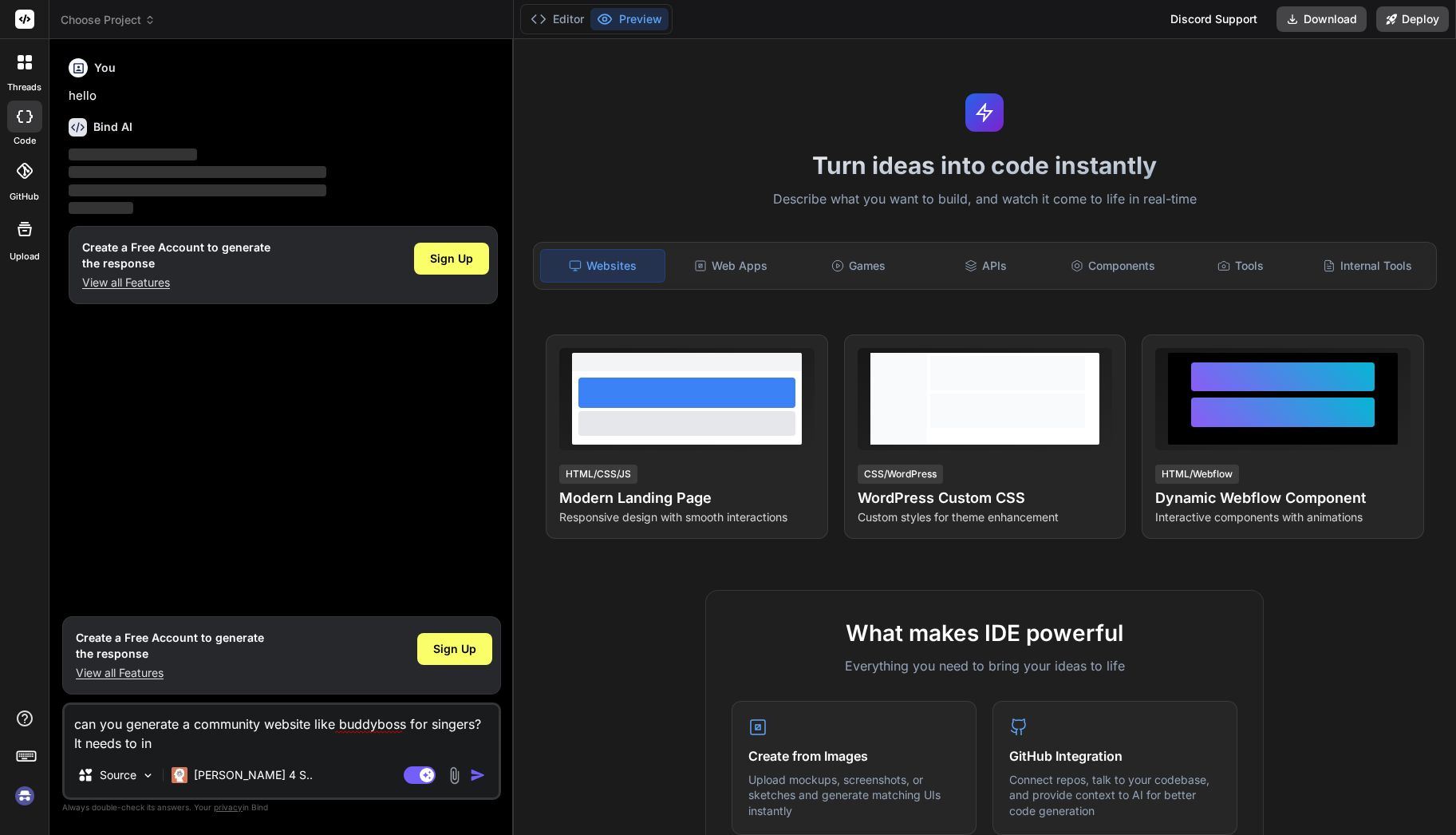
type textarea "can you generate a community website like buddyboss for singers? It needs to inc"
type textarea "x"
type textarea "can you generate a community website like buddyboss for singers? It needs to in…"
type textarea "x"
type textarea "can you generate a community website like buddyboss for singers? It needs to in…"
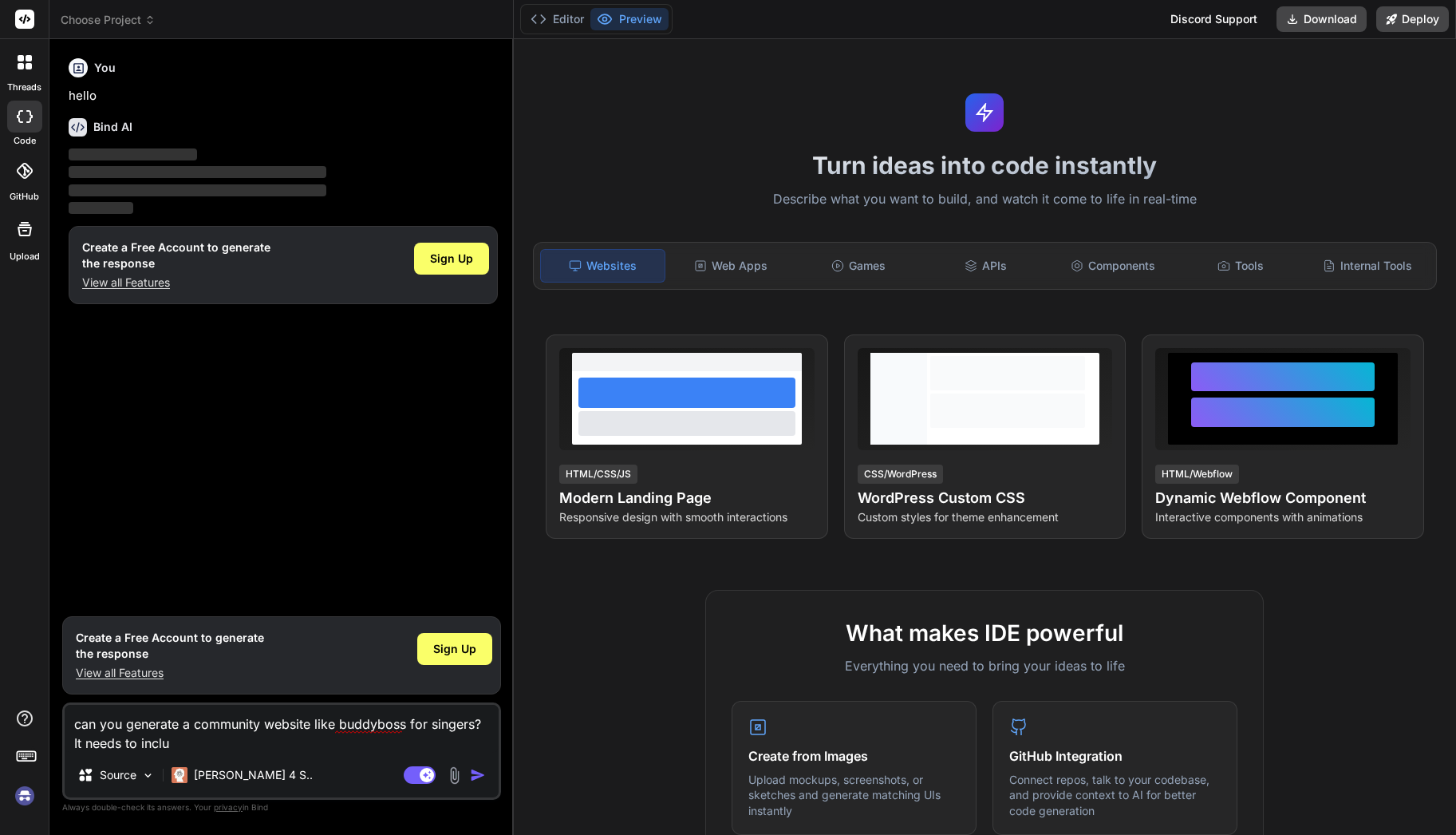
type textarea "x"
type textarea "can you generate a community website like buddyboss for singers? It needs to in…"
type textarea "x"
type textarea "can you generate a community website like buddyboss for singers? It needs to in…"
type textarea "x"
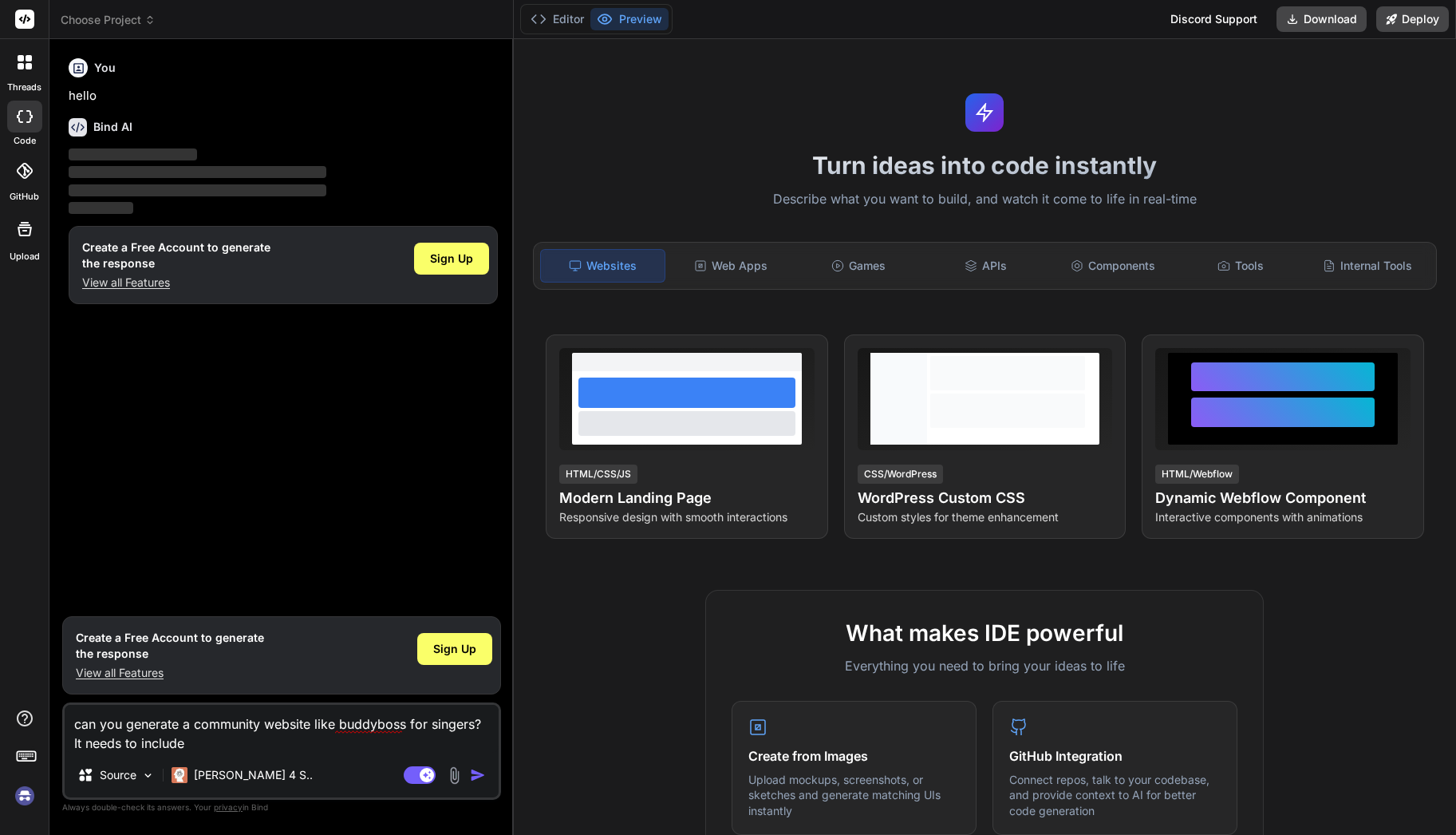
type textarea "can you generate a community website like buddyboss for singers? It needs to in…"
type textarea "x"
type textarea "can you generate a community website like buddyboss for singers? It needs to in…"
type textarea "x"
type textarea "can you generate a community website like buddyboss for singers? It needs to in…"
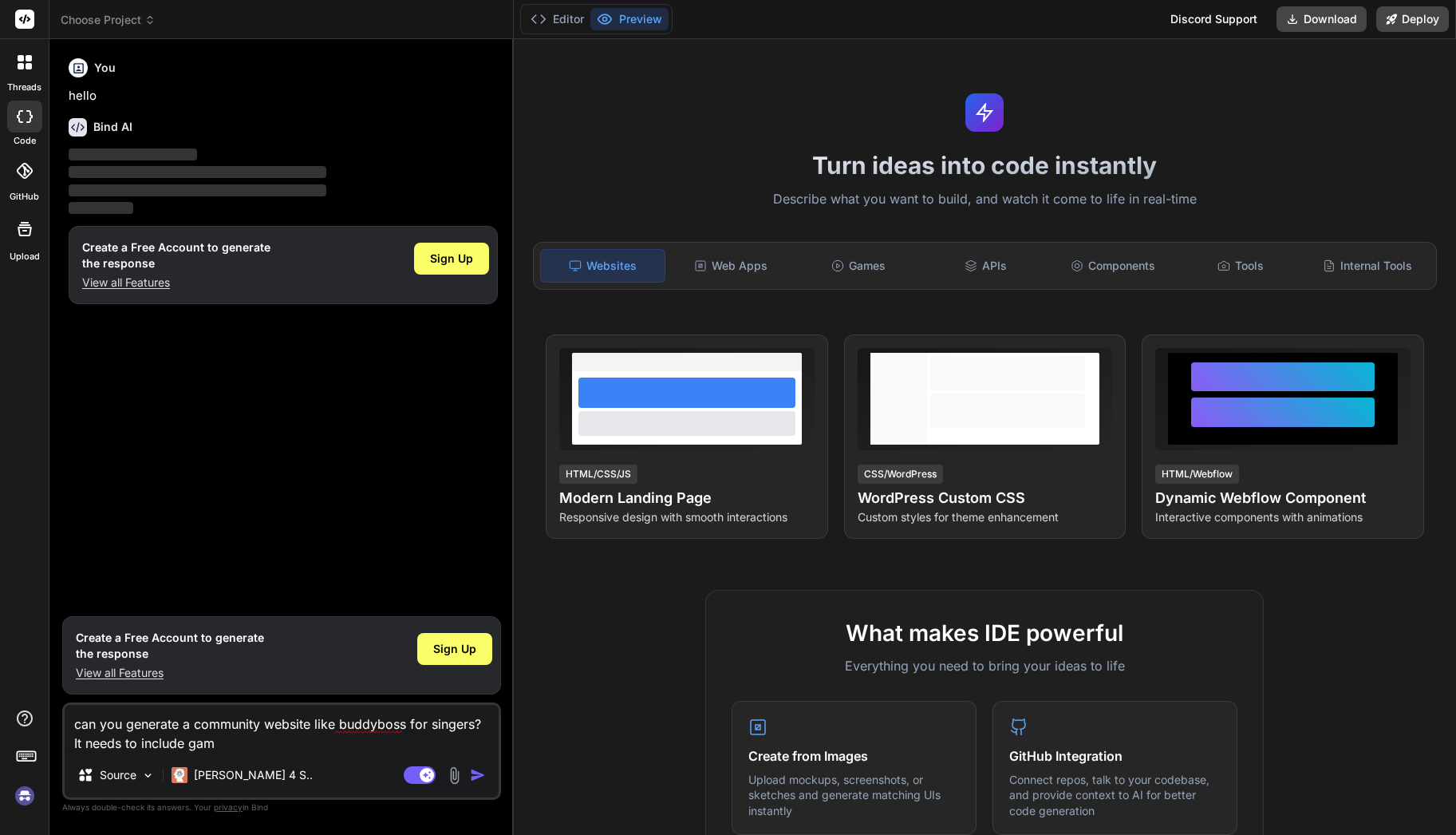
type textarea "x"
type textarea "can you generate a community website like buddyboss for singers? It needs to in…"
type textarea "x"
type textarea "can you generate a community website like buddyboss for singers? It needs to in…"
type textarea "x"
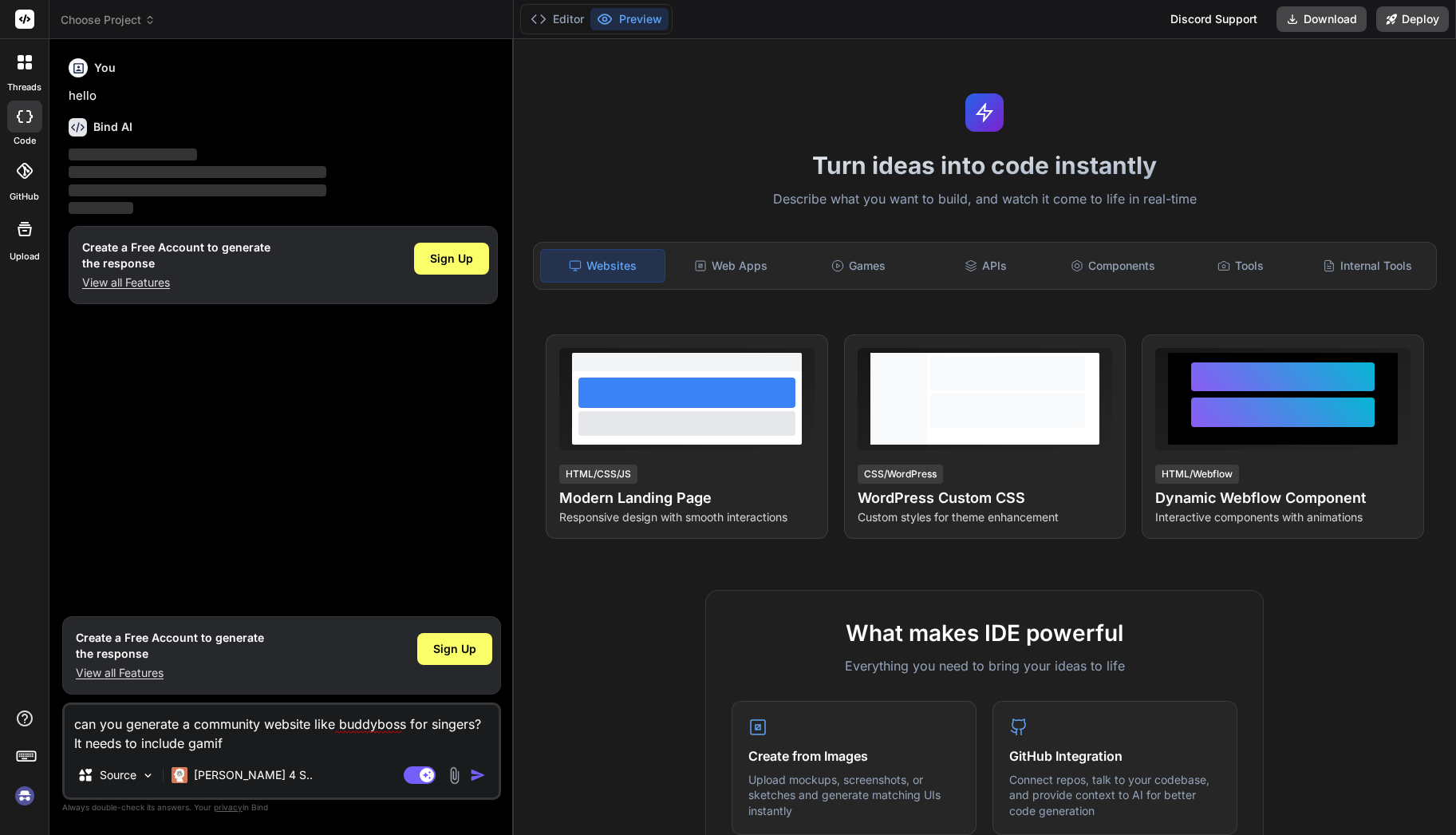
type textarea "can you generate a community website like buddyboss for singers? It needs to in…"
type textarea "x"
type textarea "can you generate a community website like buddyboss for singers? It needs to in…"
type textarea "x"
type textarea "can you generate a community website like buddyboss for singers? It needs to in…"
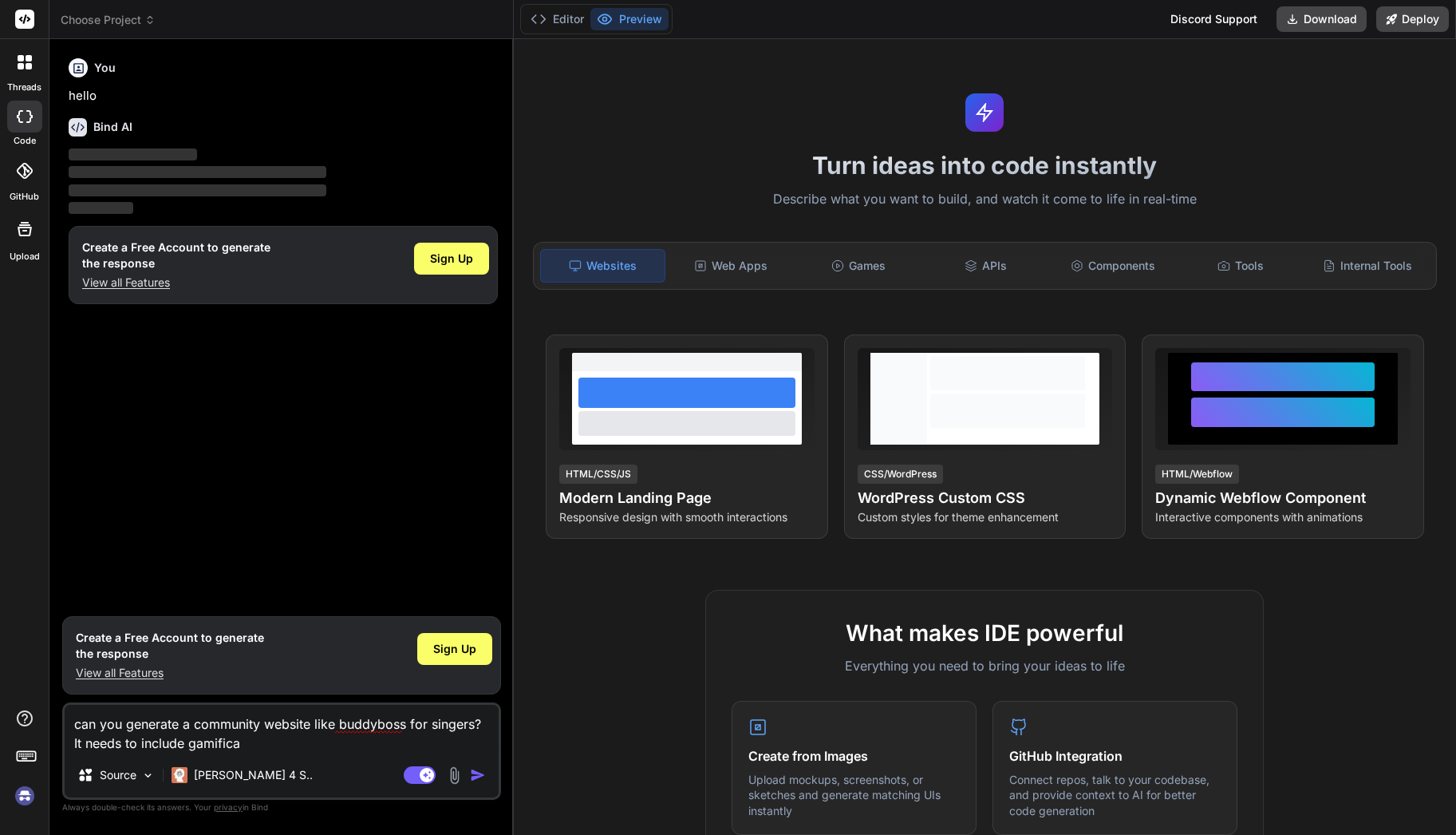
type textarea "x"
type textarea "can you generate a community website like buddyboss for singers? It needs to in…"
type textarea "x"
type textarea "can you generate a community website like buddyboss for singers? It needs to in…"
type textarea "x"
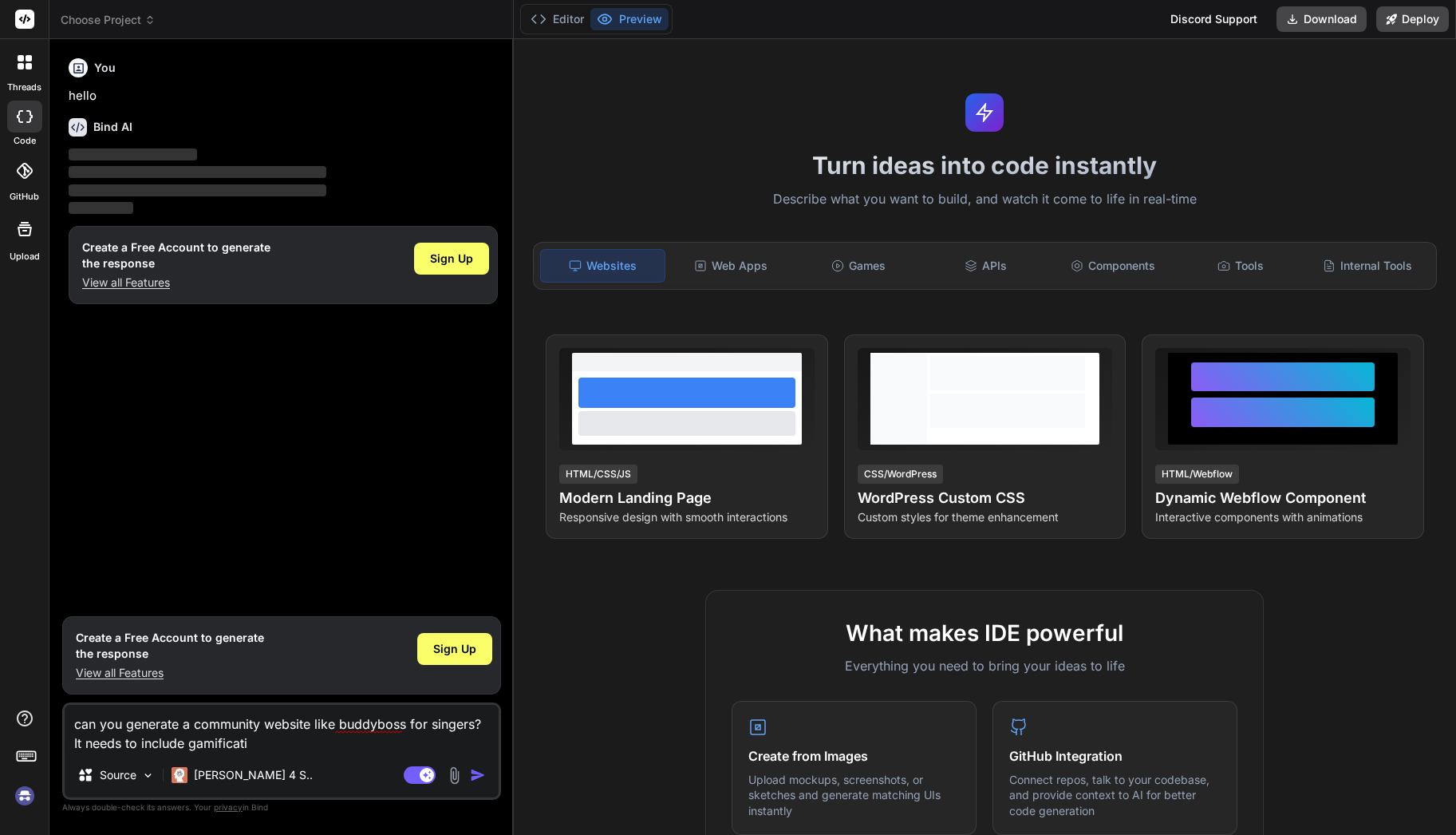
type textarea "can you generate a community website like buddyboss for singers? It needs to in…"
type textarea "x"
type textarea "can you generate a community website like buddyboss for singers? It needs to in…"
type textarea "x"
type textarea "can you generate a community website like buddyboss for singers? It needs to in…"
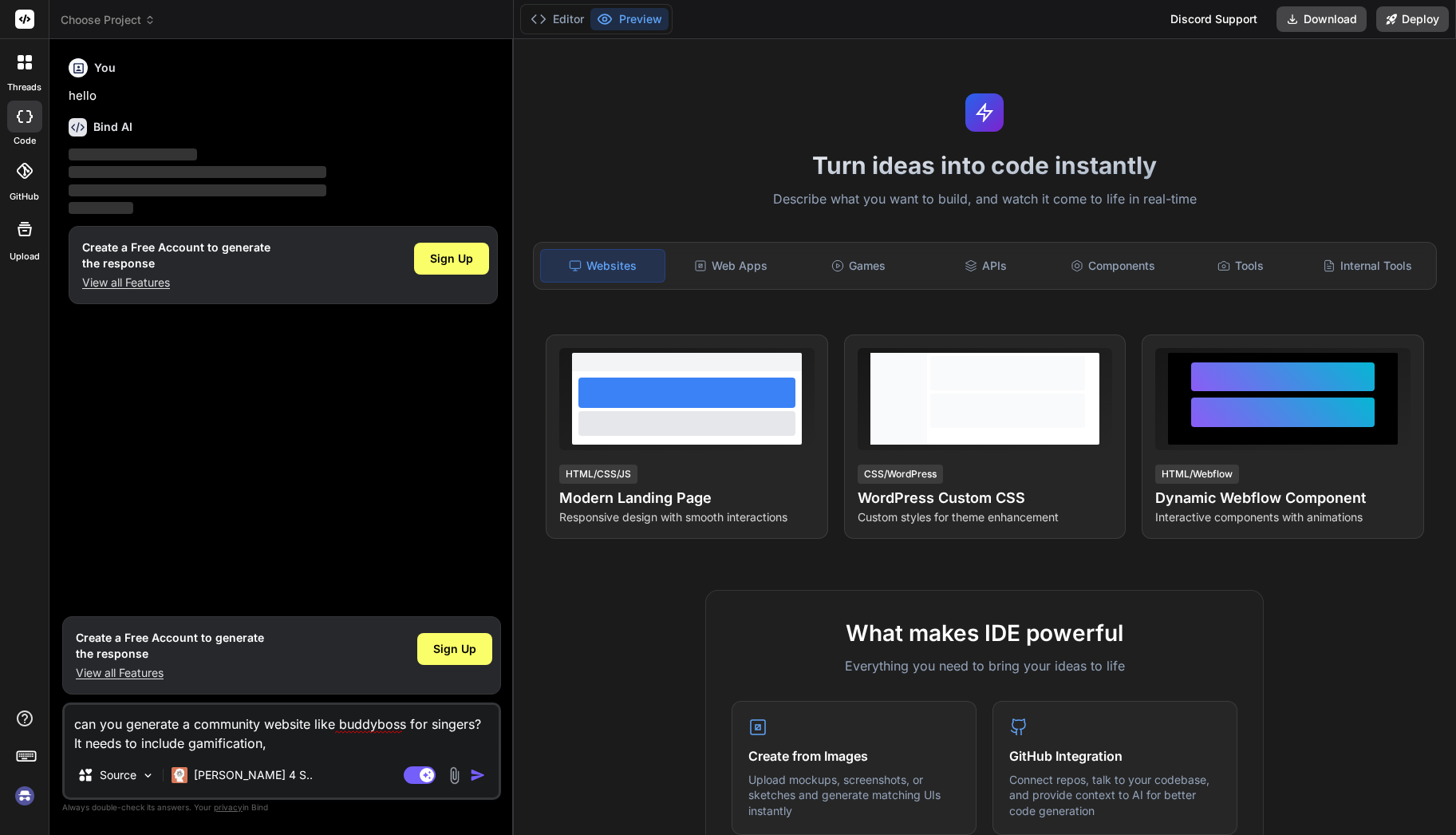
type textarea "x"
type textarea "can you generate a community website like buddyboss for singers? It needs to in…"
type textarea "x"
type textarea "can you generate a community website like buddyboss for singers? It needs to in…"
type textarea "x"
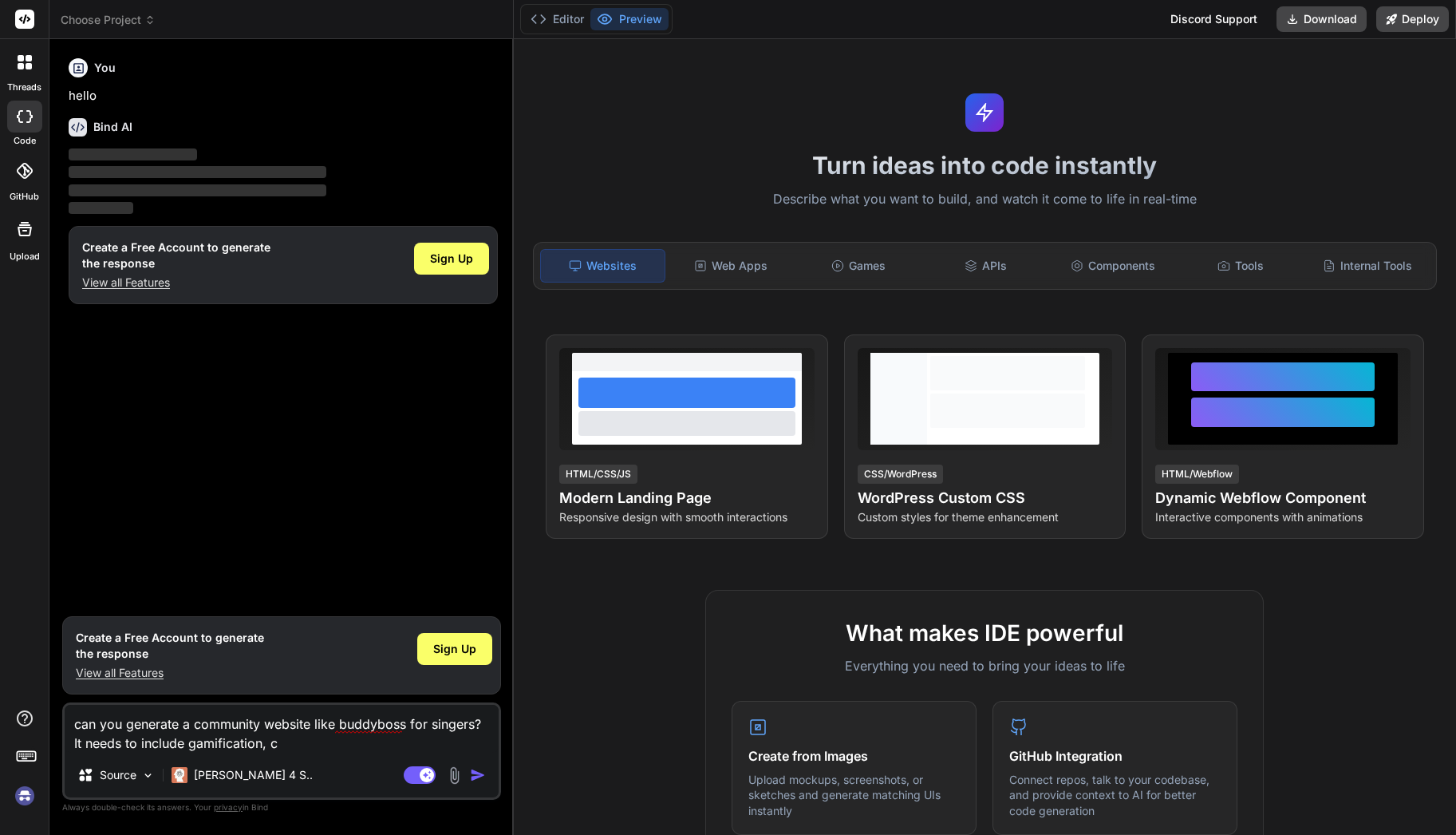
type textarea "can you generate a community website like buddyboss for singers? It needs to in…"
type textarea "x"
type textarea "can you generate a community website like buddyboss for singers? It needs to in…"
type textarea "x"
type textarea "can you generate a community website like buddyboss for singers? It needs to in…"
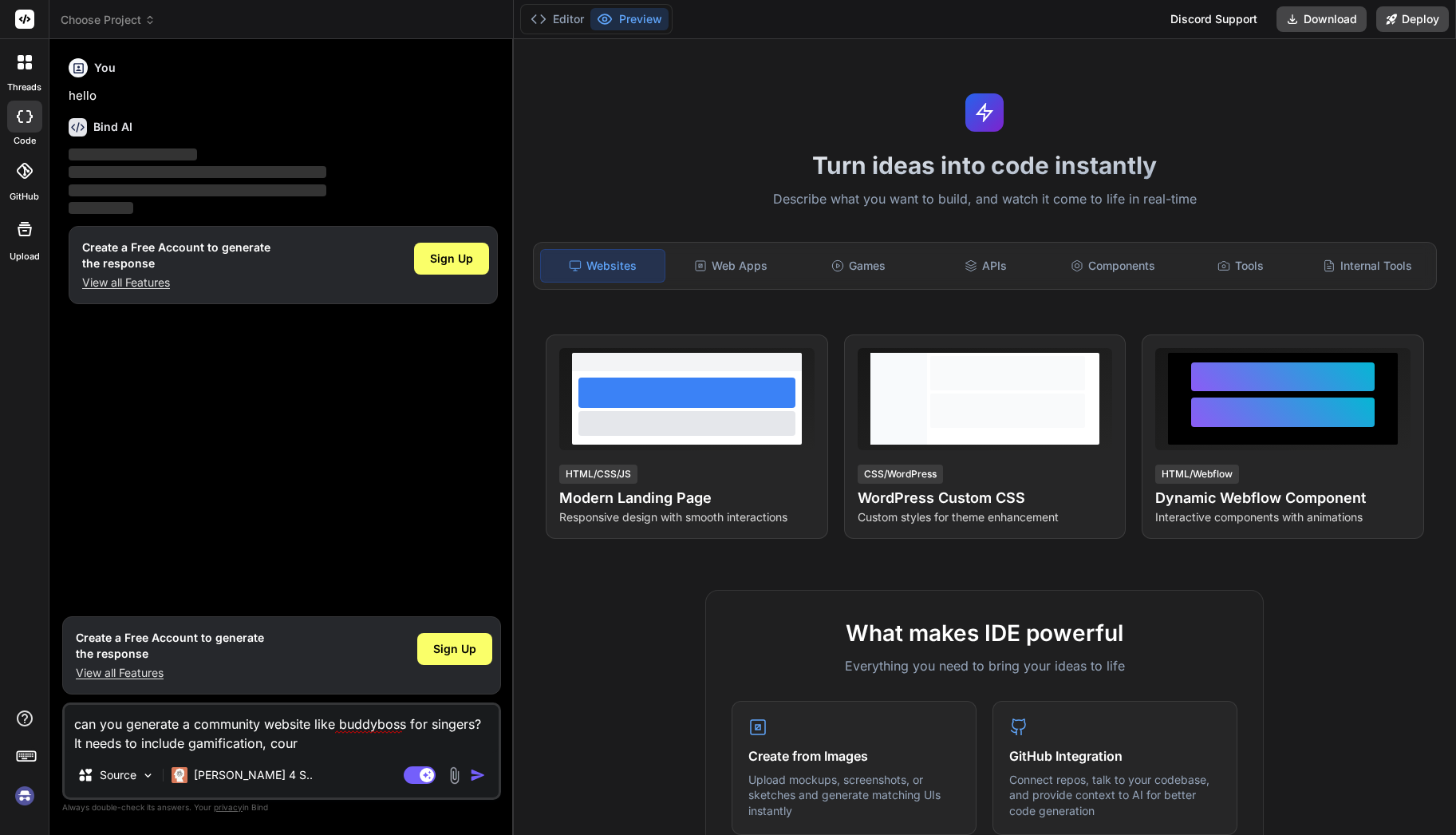
type textarea "x"
type textarea "can you generate a community website like buddyboss for singers? It needs to in…"
type textarea "x"
type textarea "can you generate a community website like buddyboss for singers? It needs to in…"
type textarea "x"
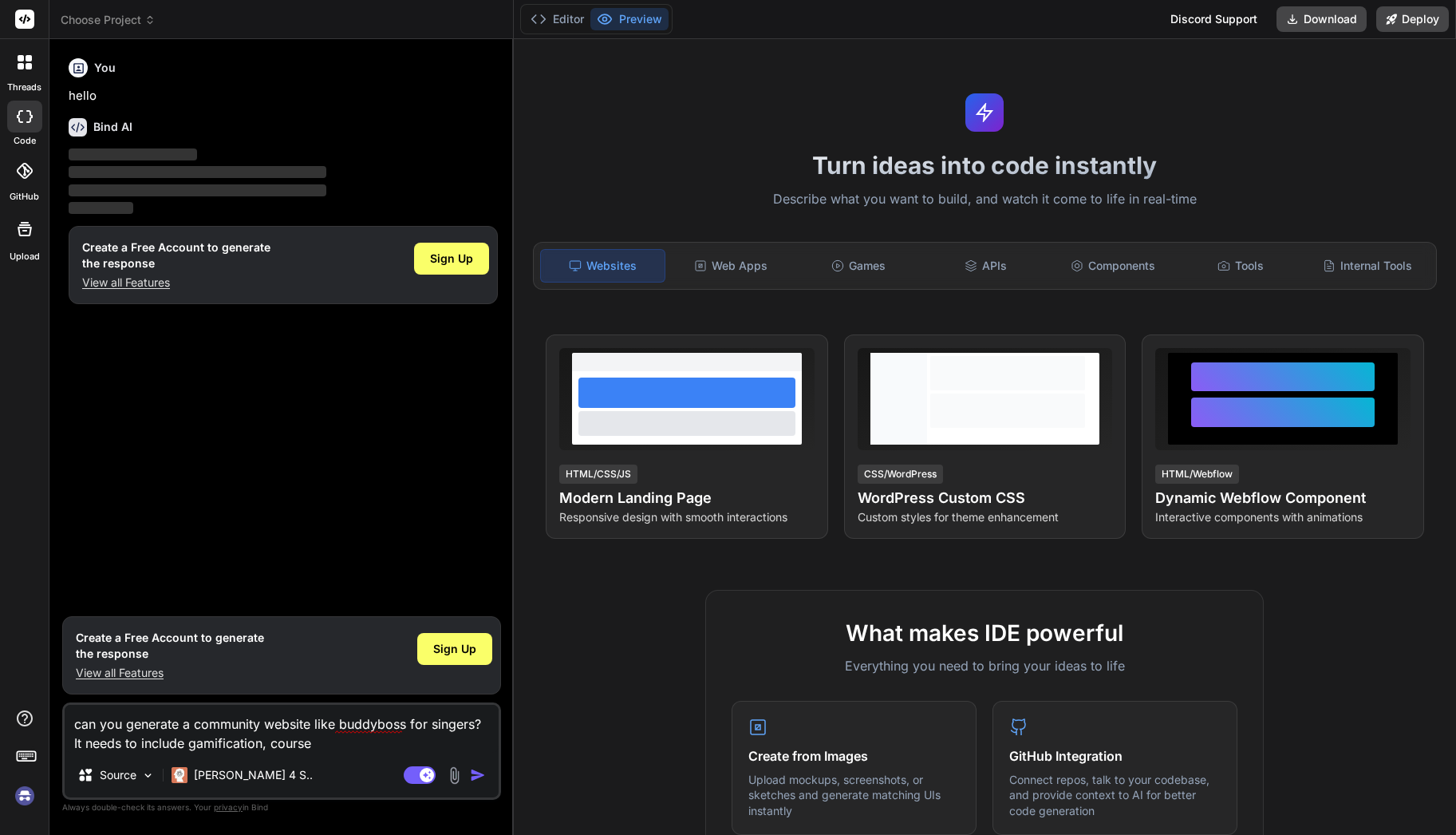
type textarea "can you generate a community website like buddyboss for singers? It needs to in…"
type textarea "x"
type textarea "can you generate a community website like buddyboss for singers? It needs to in…"
